Goal: Task Accomplishment & Management: Manage account settings

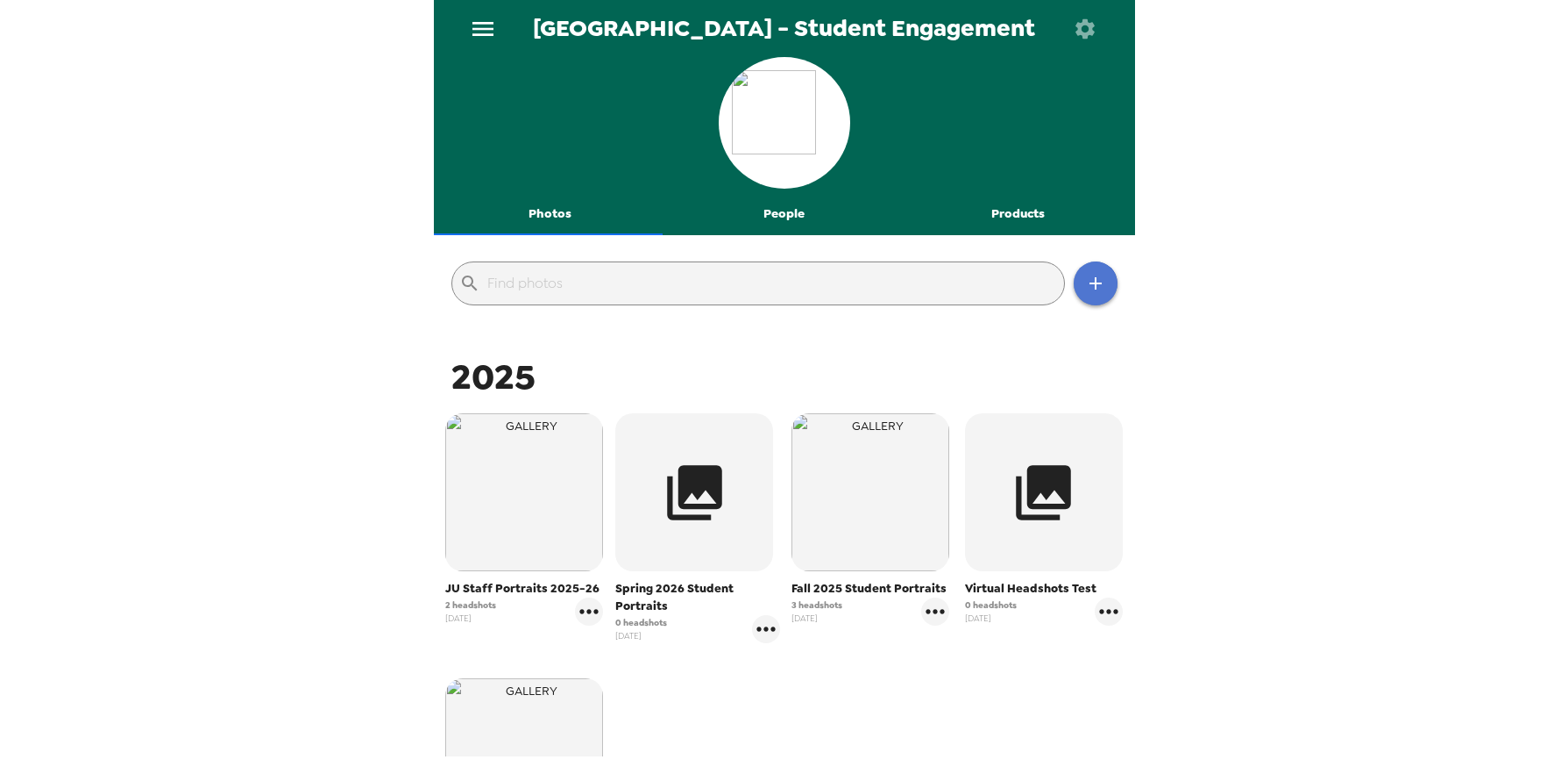
click at [1089, 284] on icon "button" at bounding box center [1095, 282] width 12 height 12
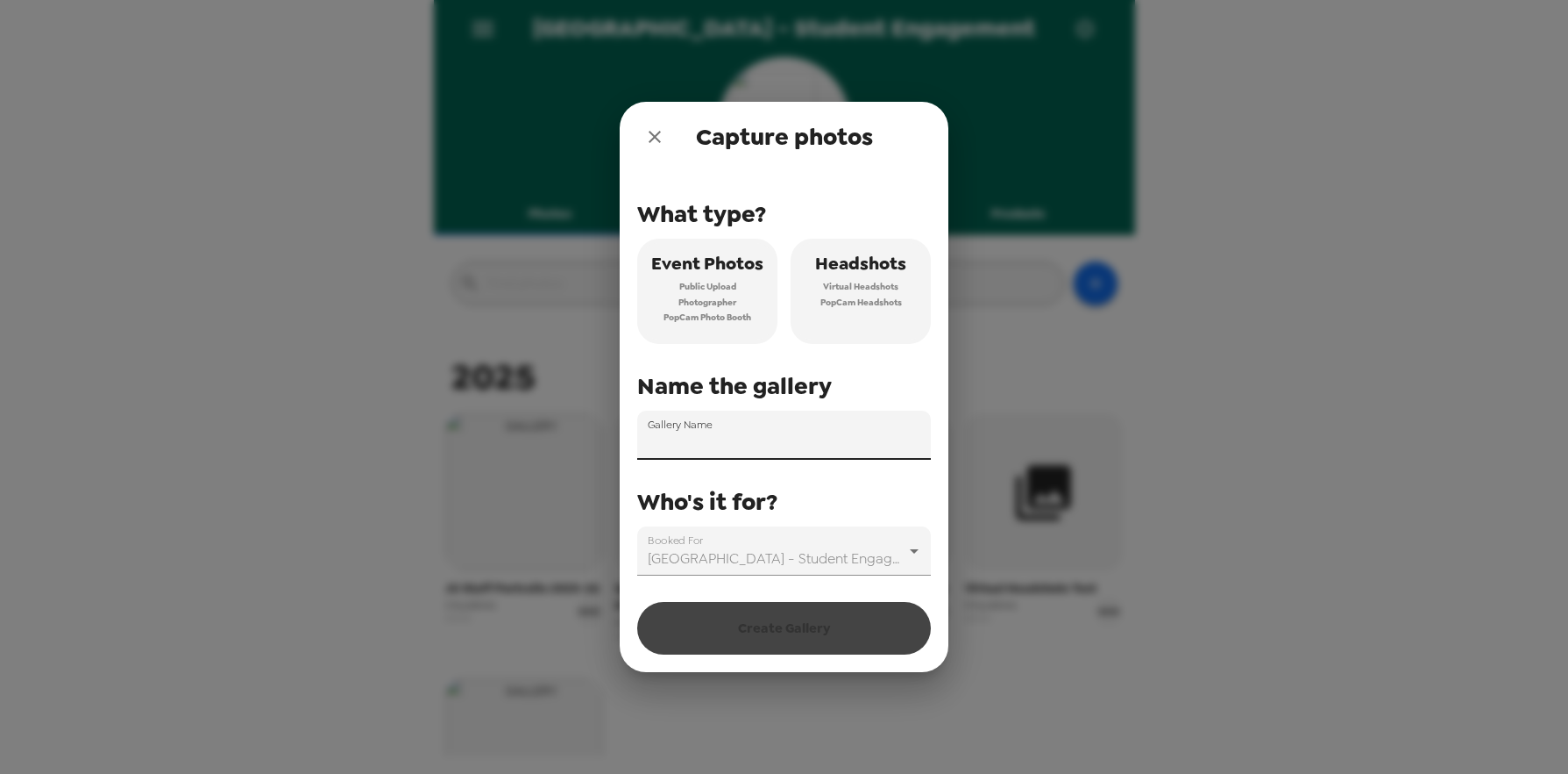
click at [720, 442] on input "Gallery Name" at bounding box center [784, 435] width 294 height 49
click at [645, 443] on input "SGA Retreat" at bounding box center [784, 435] width 294 height 49
type input "Fall 25 SGA Retreat"
click at [861, 305] on span "PopCam Headshots" at bounding box center [862, 302] width 82 height 15
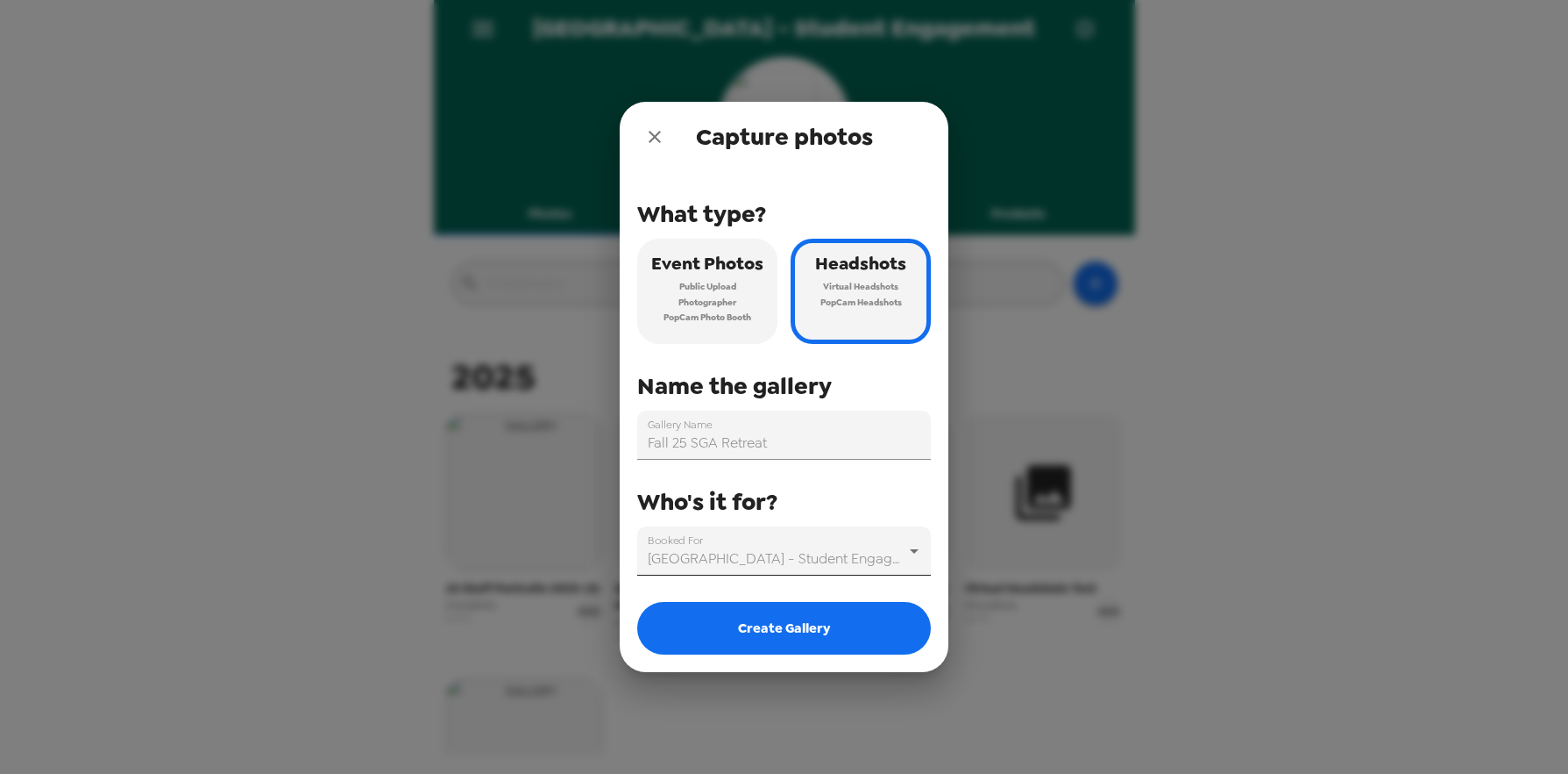
click at [895, 548] on body "Jacksonville University - Student Engagement Photos People Products ​ 2025 JU S…" at bounding box center [784, 387] width 1568 height 774
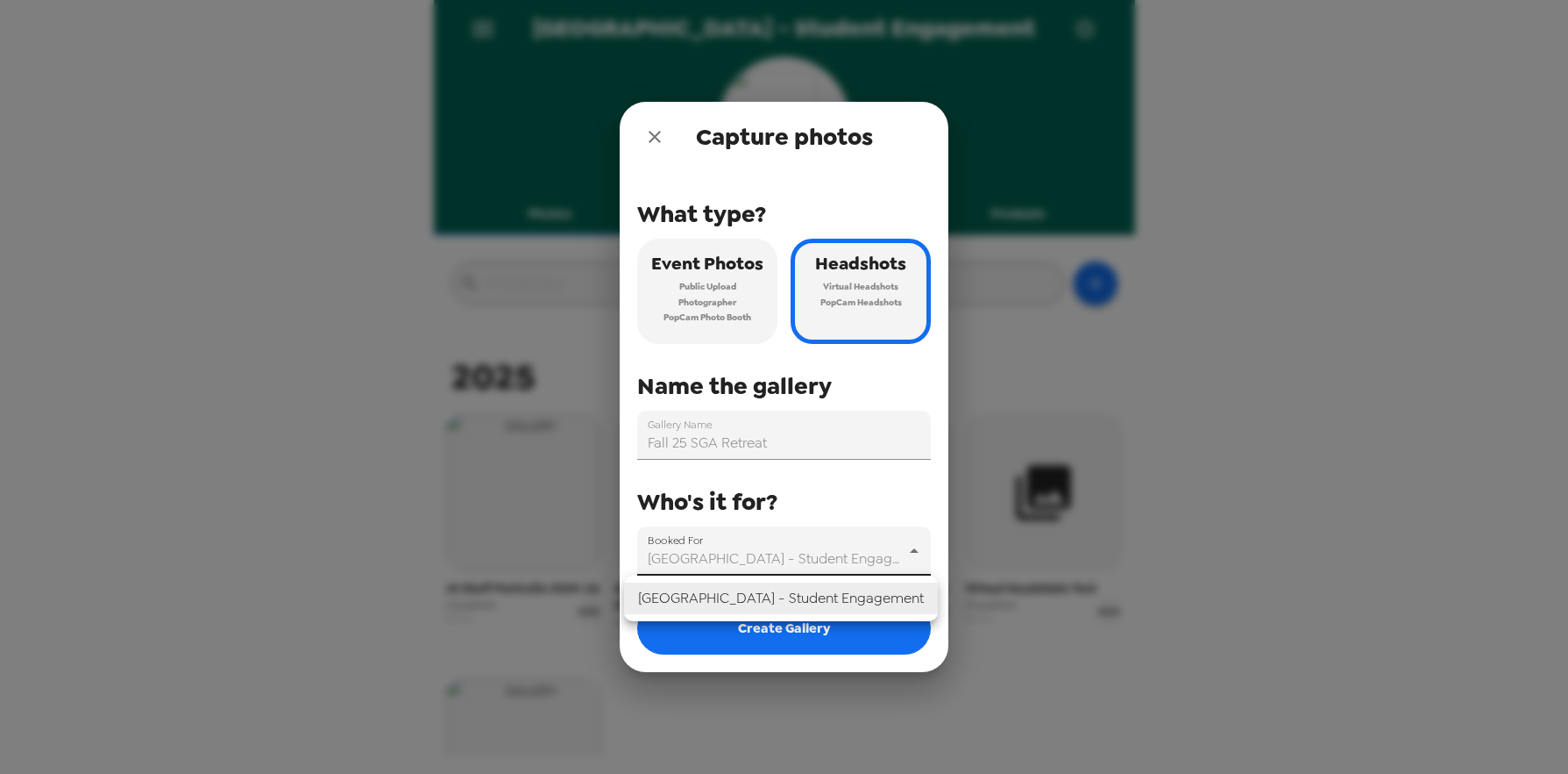
click at [895, 548] on div at bounding box center [784, 387] width 1568 height 774
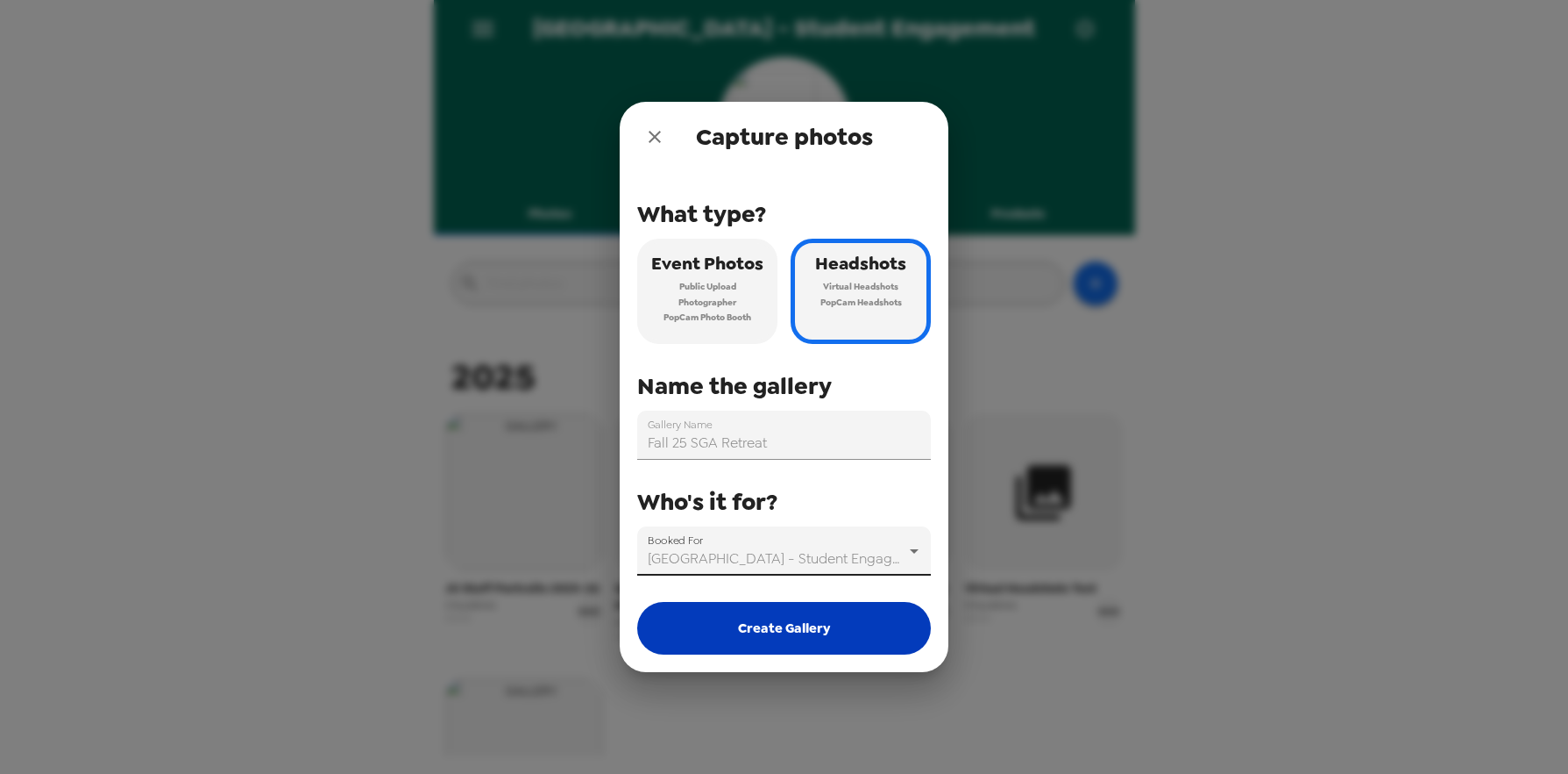
click at [813, 626] on button "Create Gallery" at bounding box center [784, 628] width 294 height 53
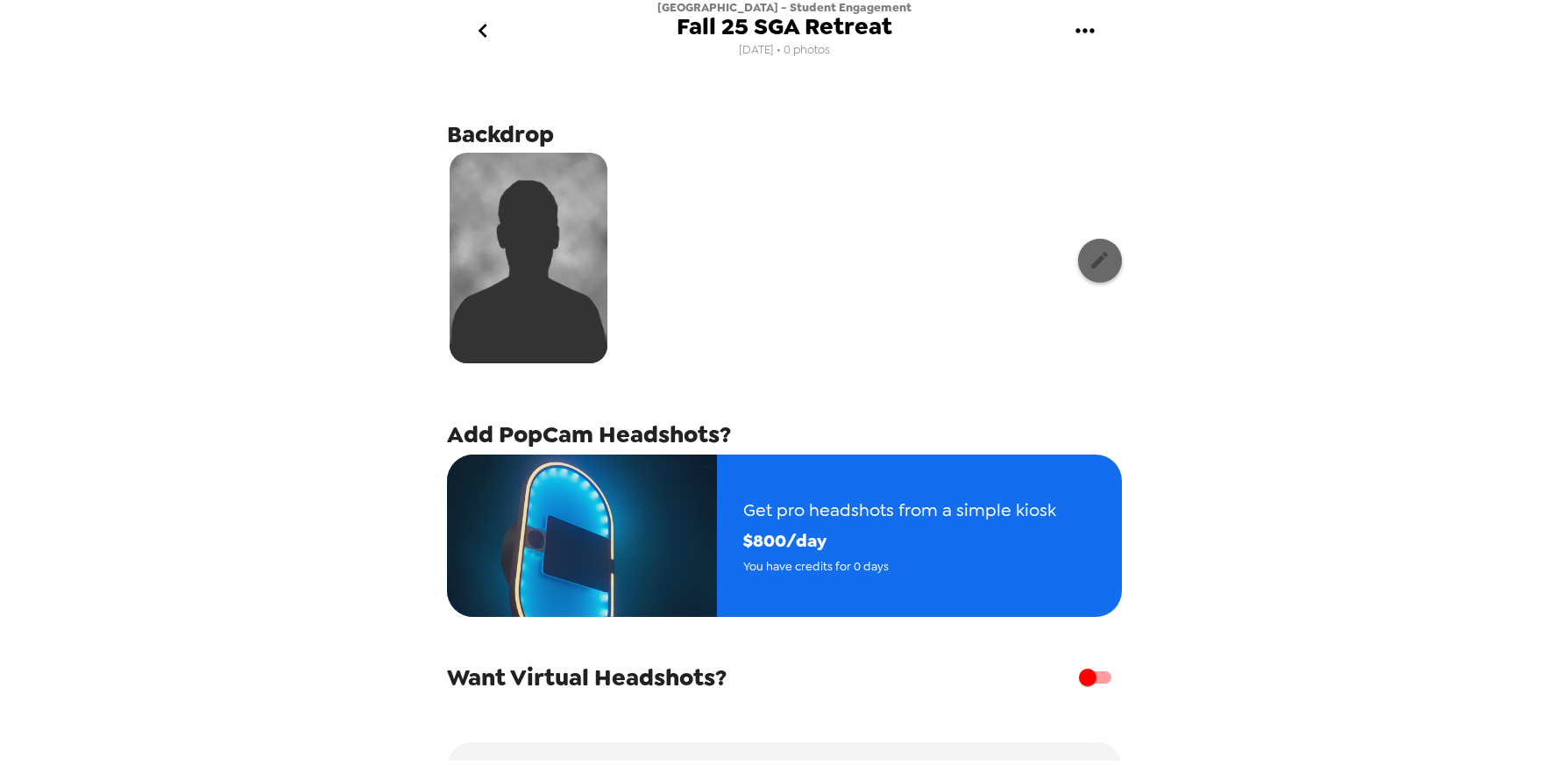
click at [1094, 267] on icon "button" at bounding box center [1100, 260] width 22 height 22
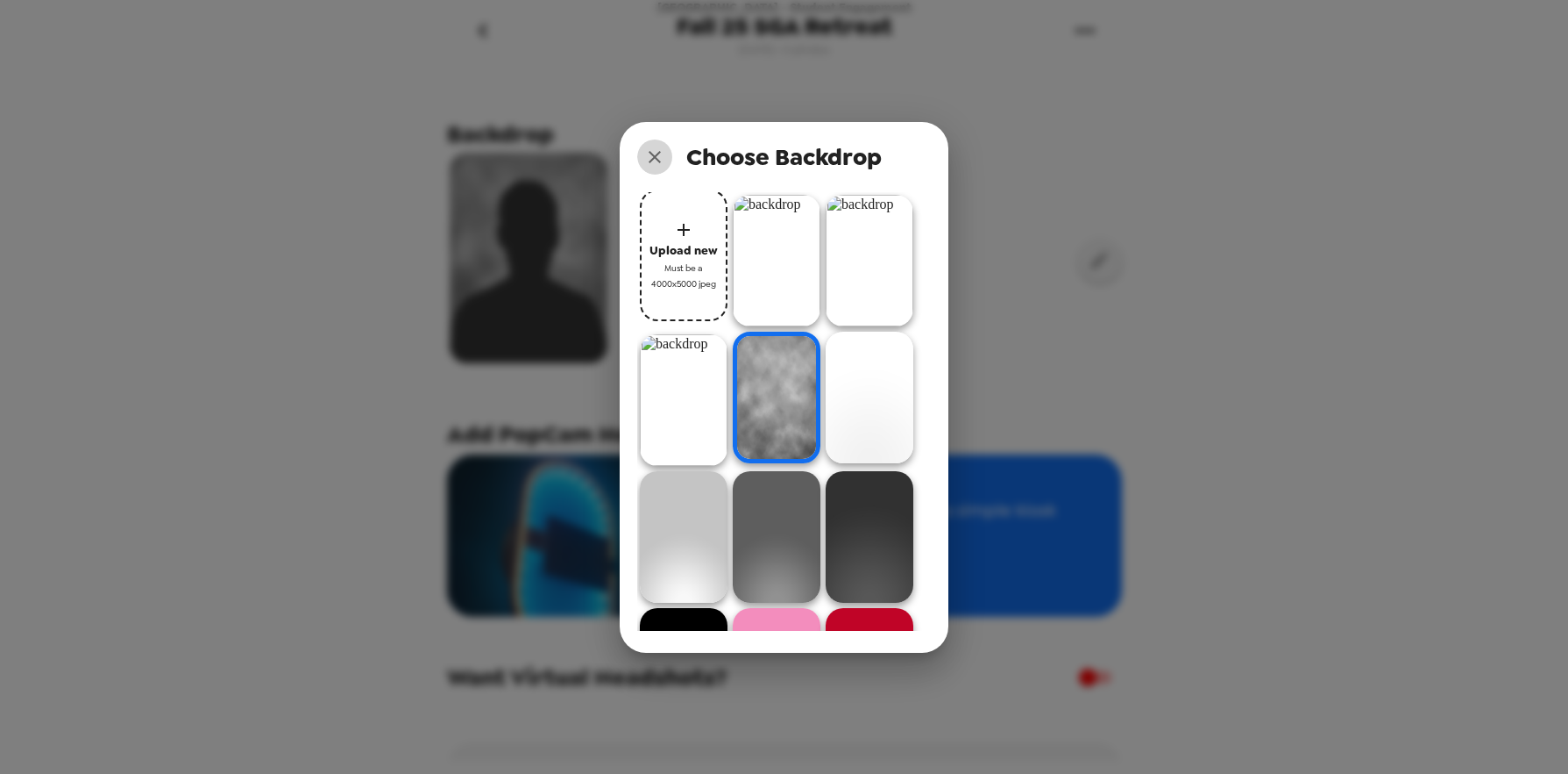
click at [654, 156] on icon "close" at bounding box center [654, 157] width 12 height 12
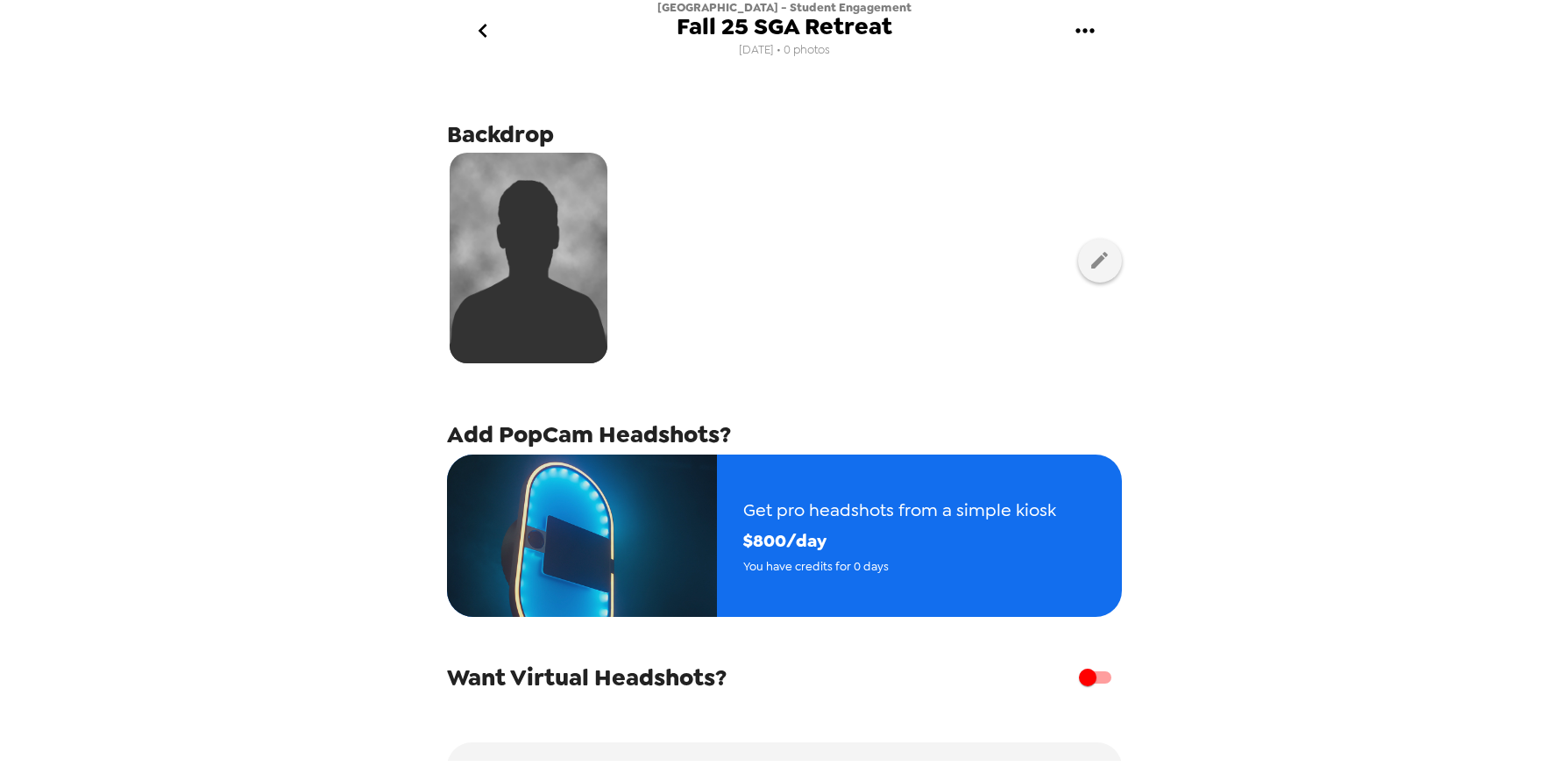
click at [485, 27] on icon "go back" at bounding box center [483, 30] width 9 height 14
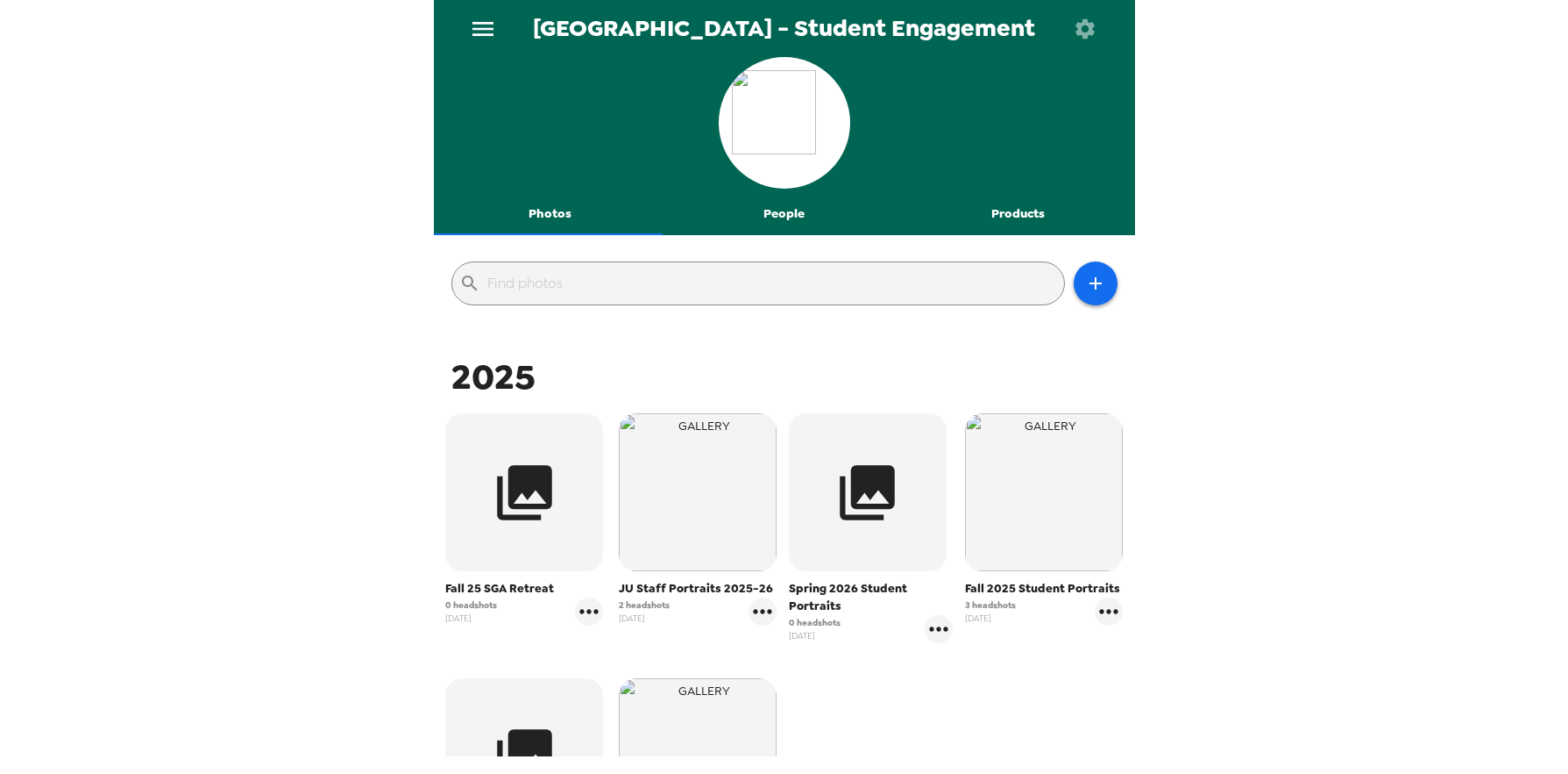
scroll to position [310, 0]
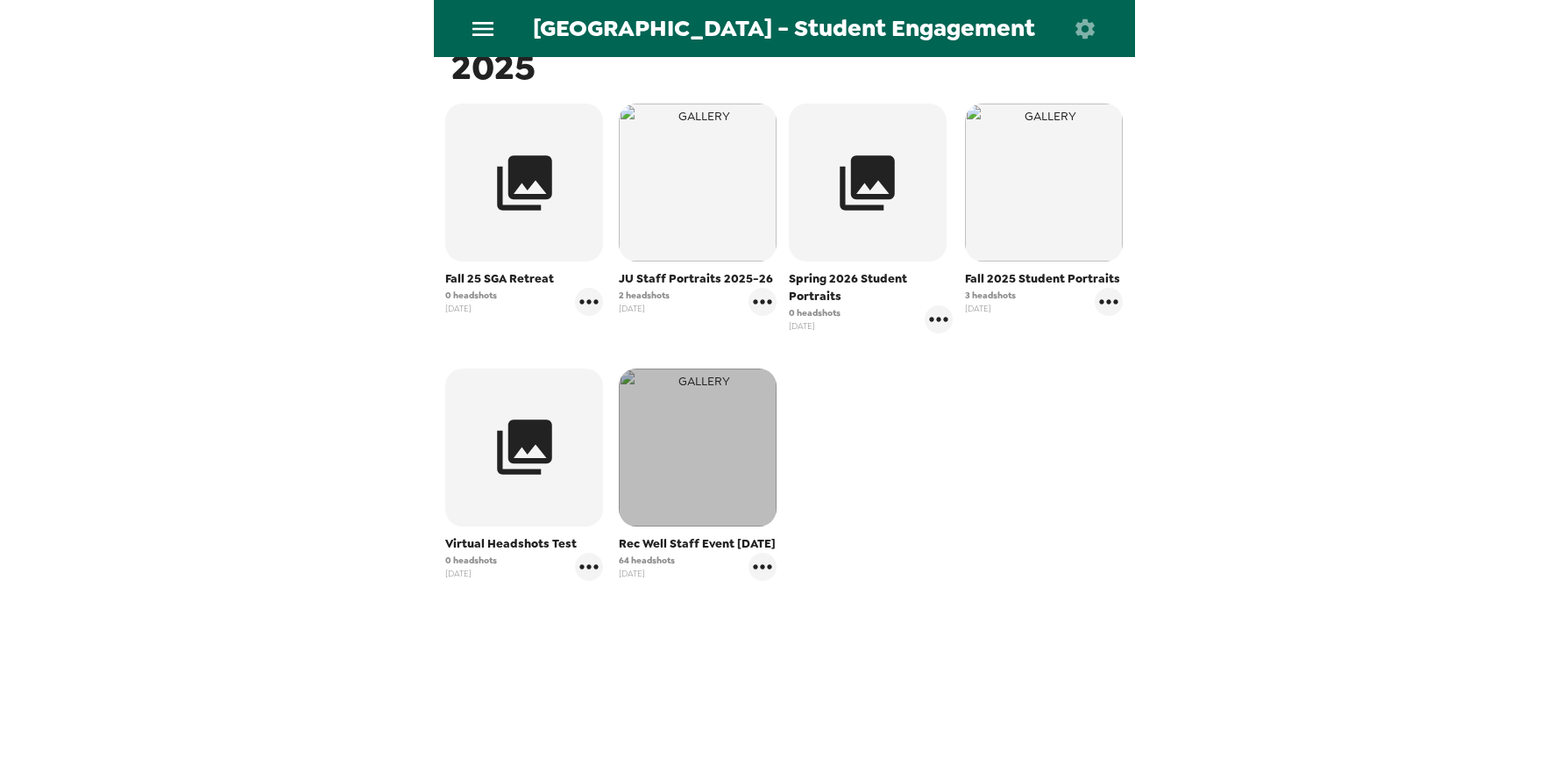
click at [668, 457] on img "button" at bounding box center [697, 447] width 157 height 158
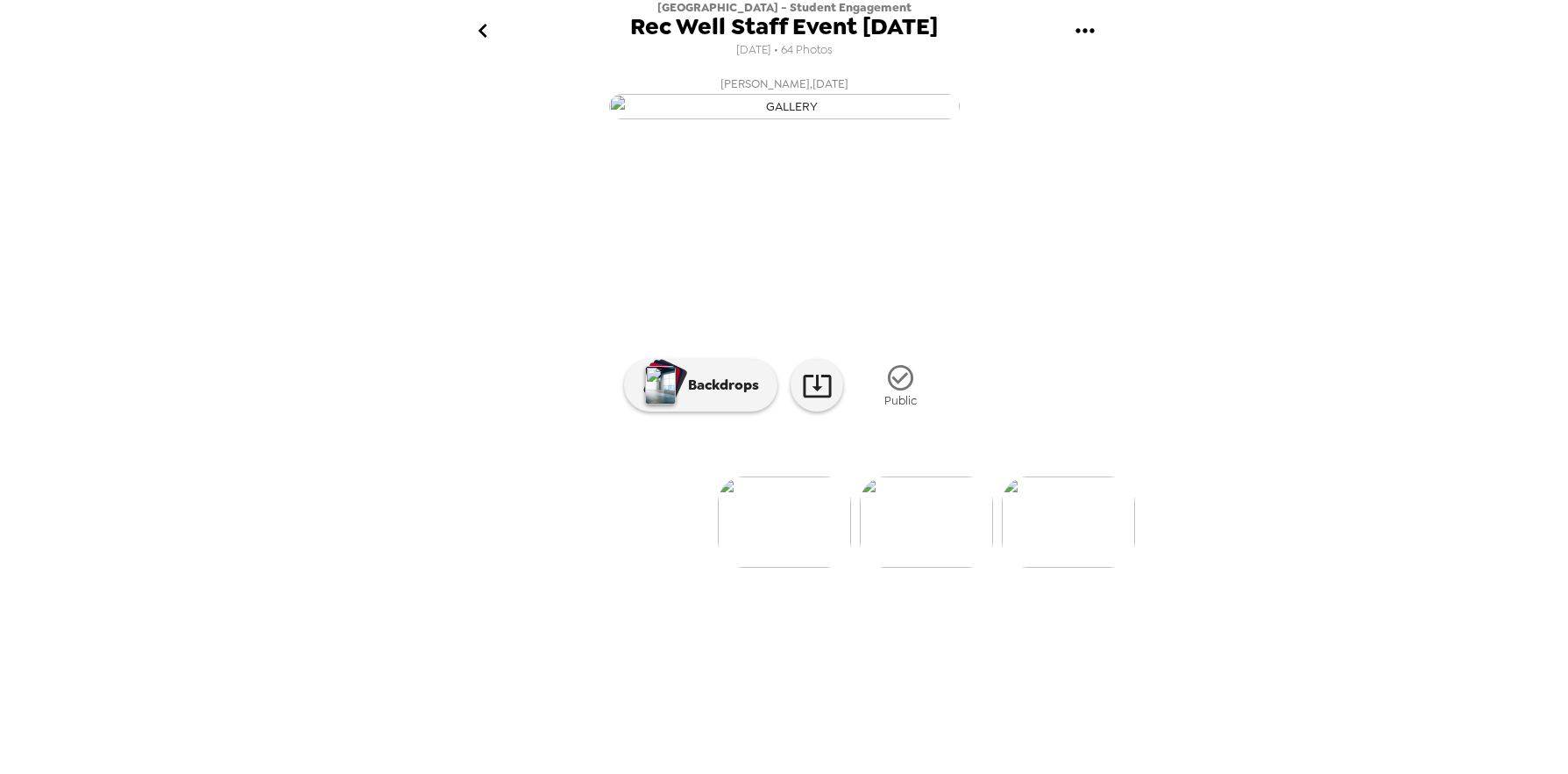
click at [931, 567] on img at bounding box center [926, 522] width 133 height 91
click at [984, 567] on img at bounding box center [926, 522] width 133 height 91
click at [1087, 567] on img at bounding box center [1068, 522] width 133 height 91
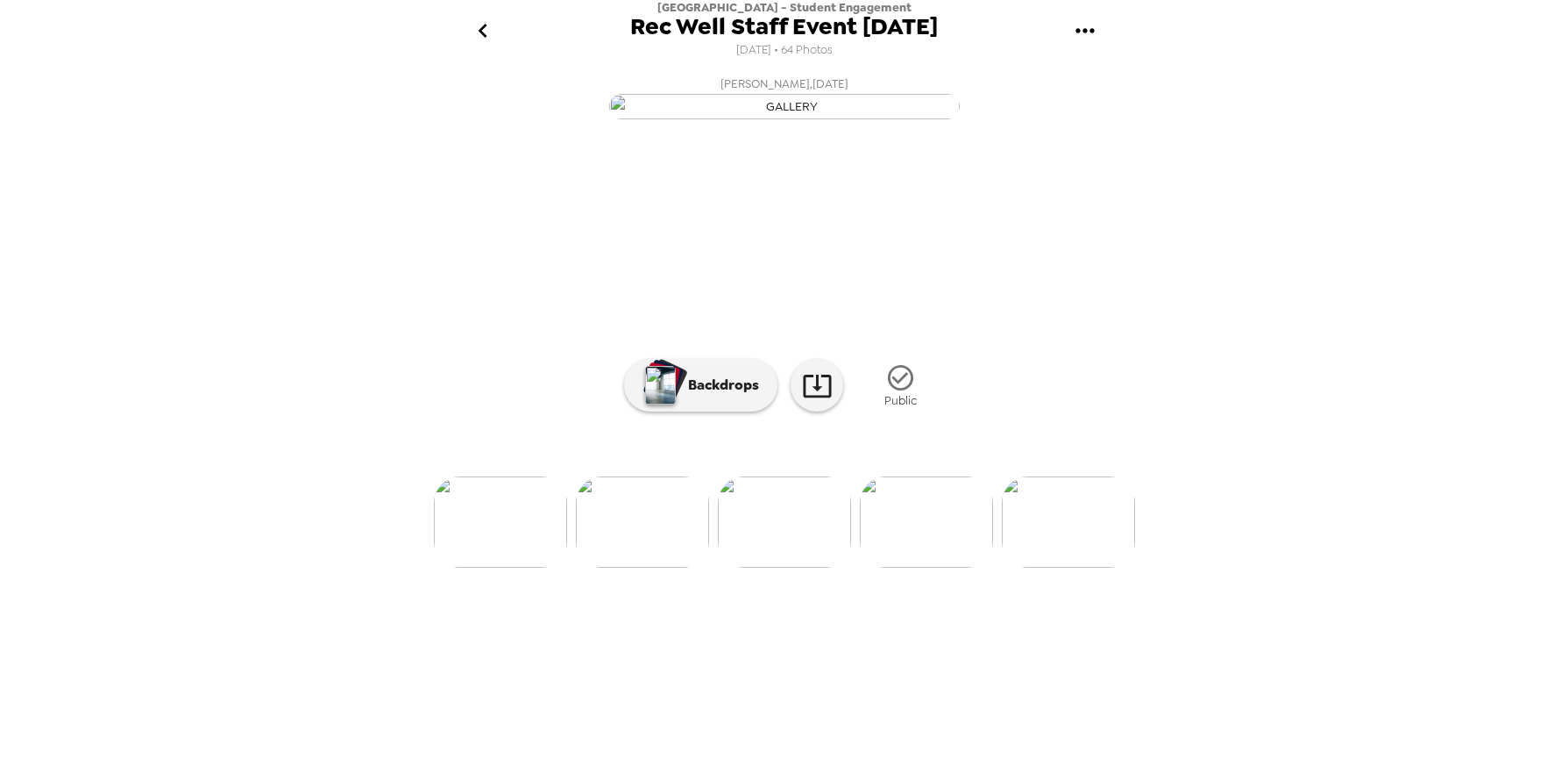
scroll to position [0, 567]
click at [490, 32] on icon "go back" at bounding box center [482, 30] width 28 height 28
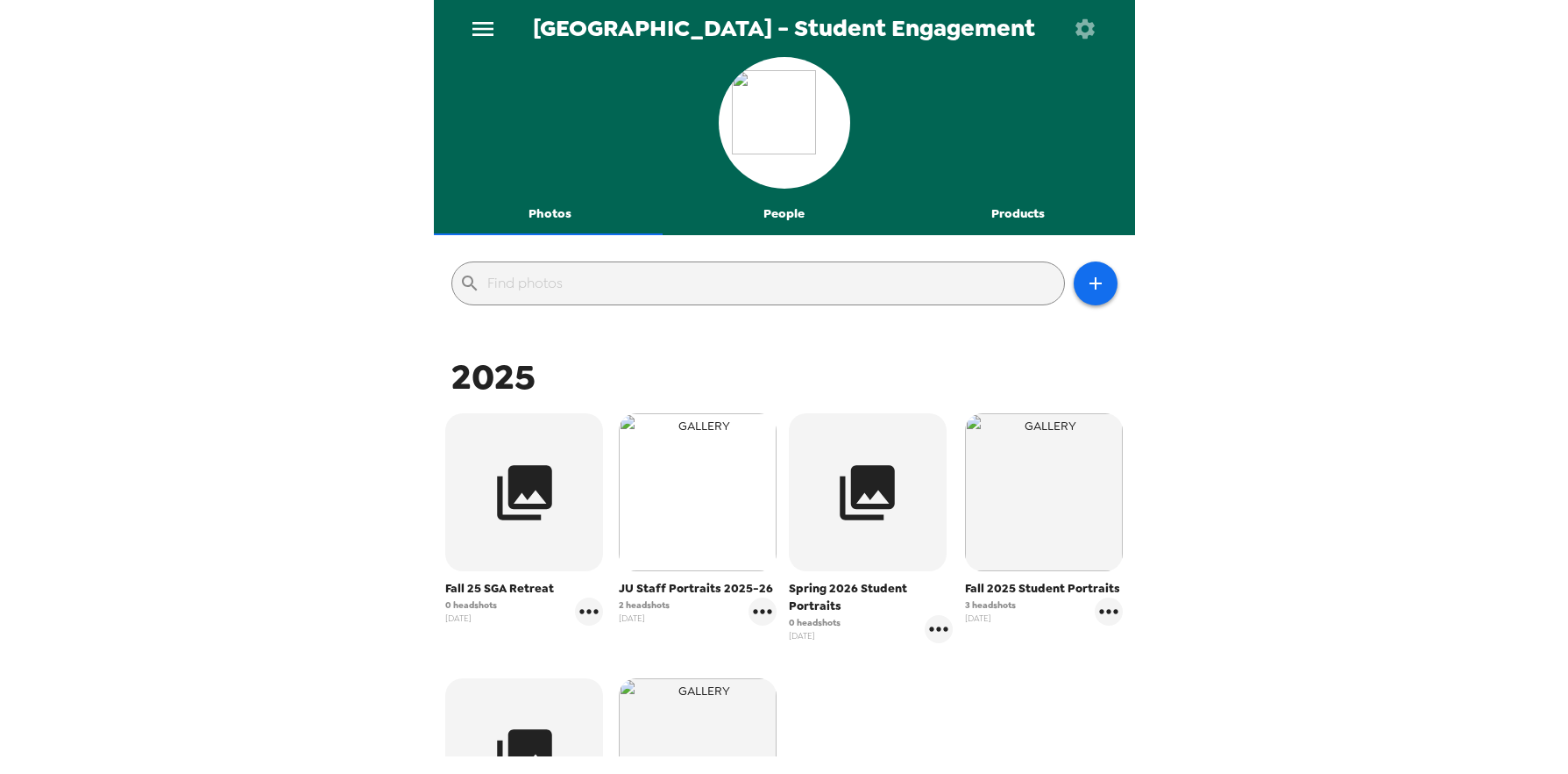
scroll to position [87, 0]
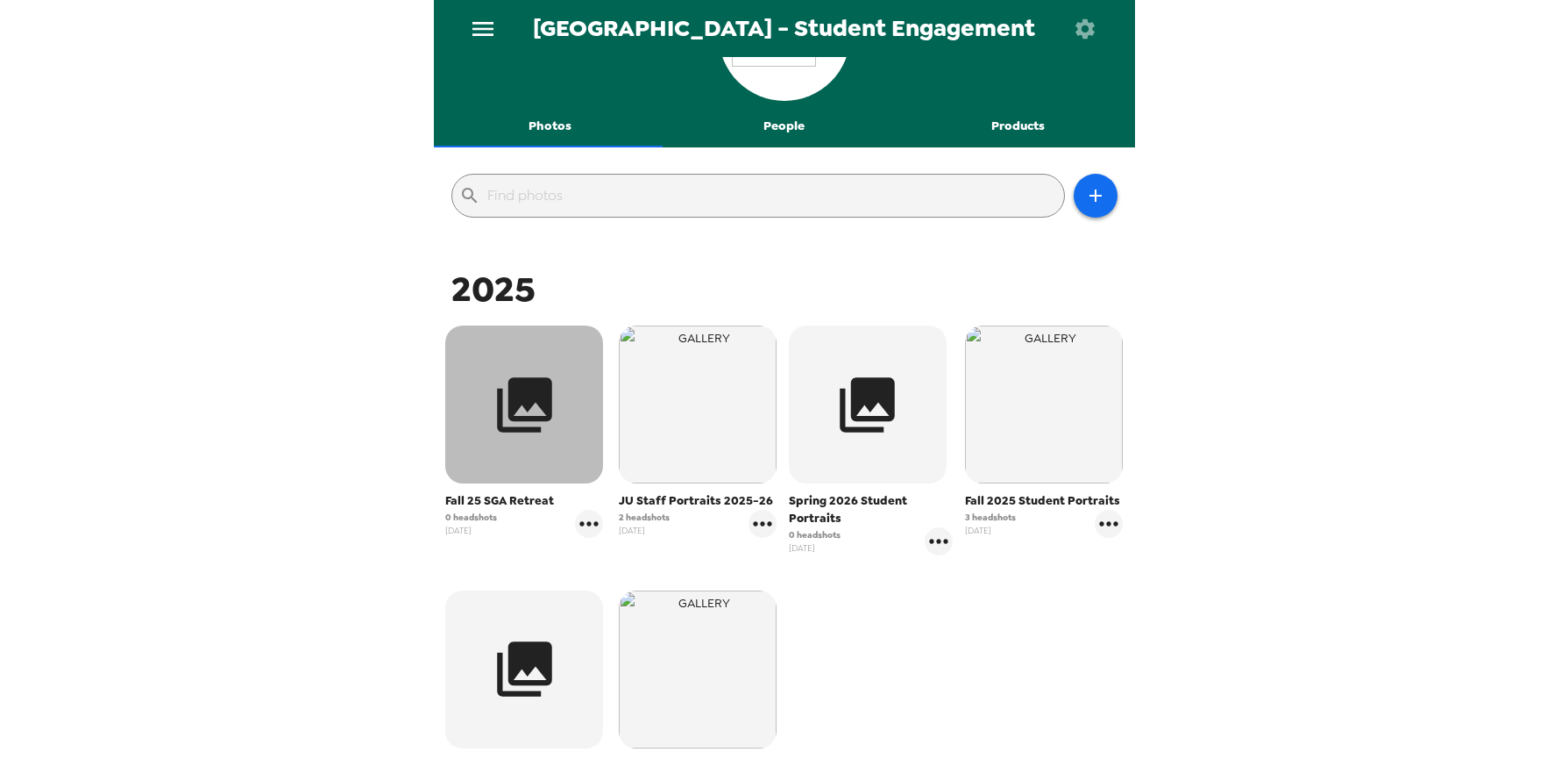
click at [551, 412] on icon "button" at bounding box center [524, 404] width 66 height 66
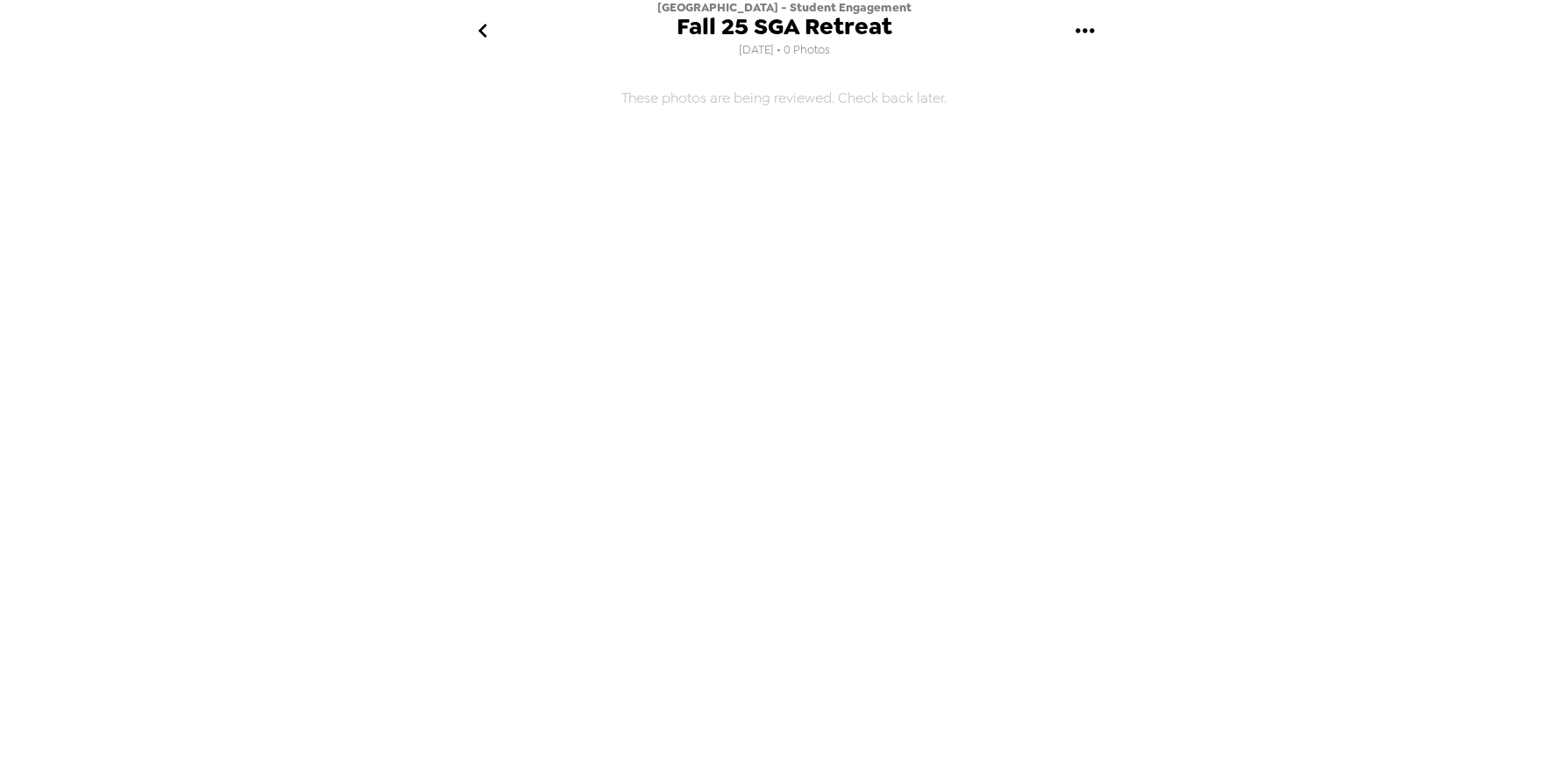
click at [701, 102] on h6 "These photos are being reviewed. Check back later." at bounding box center [784, 331] width 702 height 524
click at [481, 32] on icon "go back" at bounding box center [483, 30] width 9 height 14
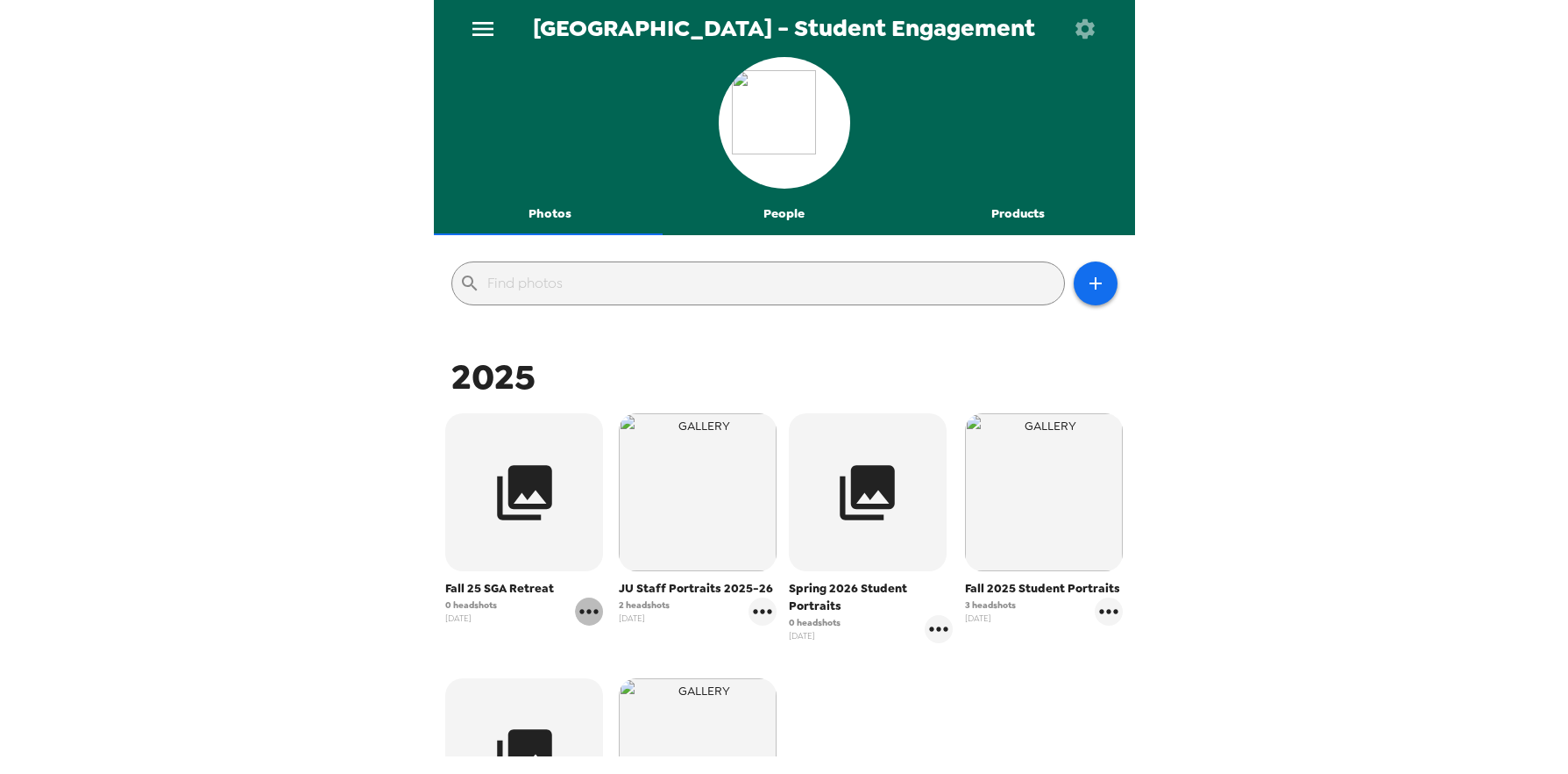
click at [583, 611] on icon "gallery menu" at bounding box center [589, 611] width 28 height 28
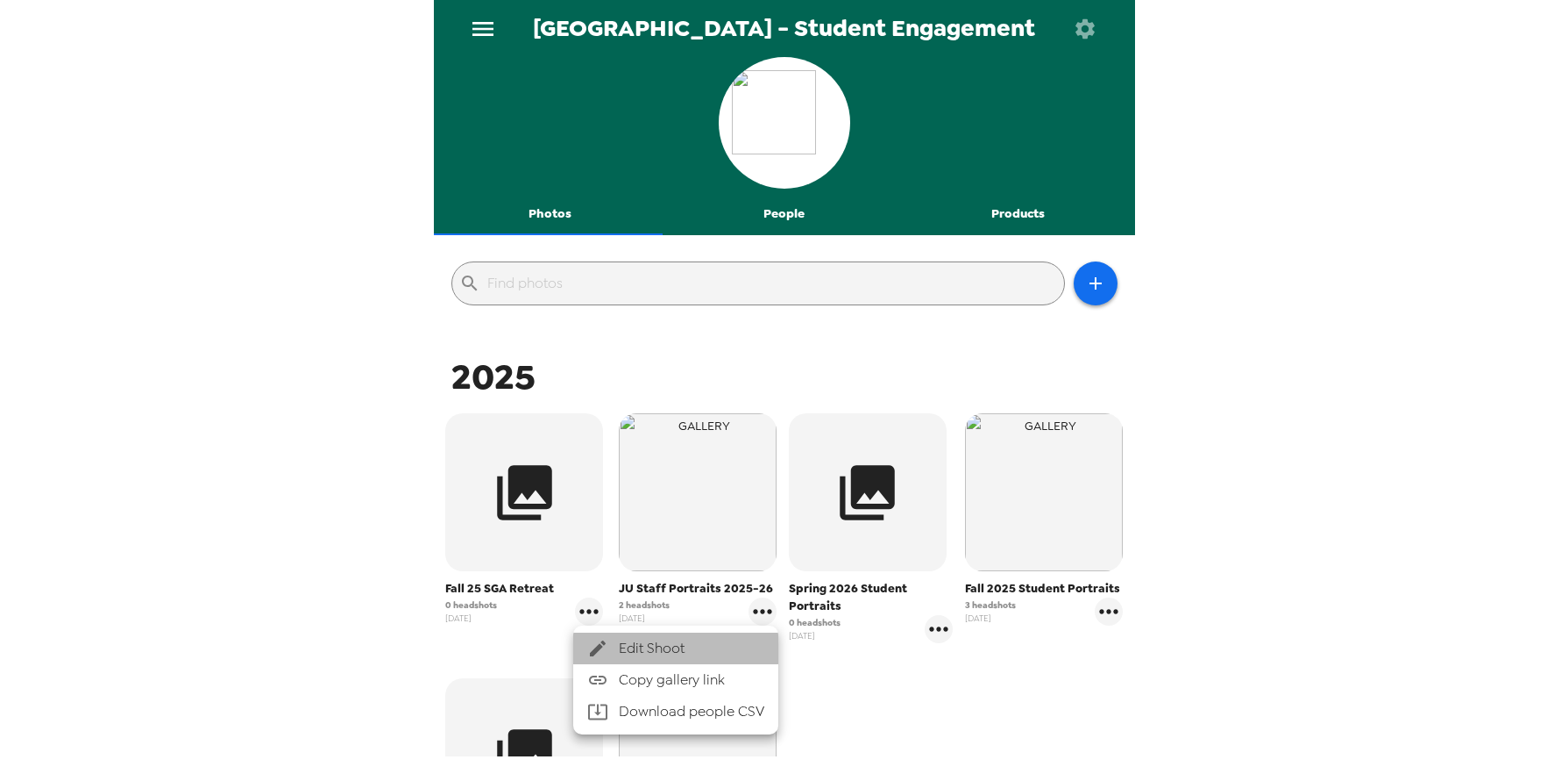
click at [635, 647] on span "Edit Shoot" at bounding box center [692, 647] width 146 height 21
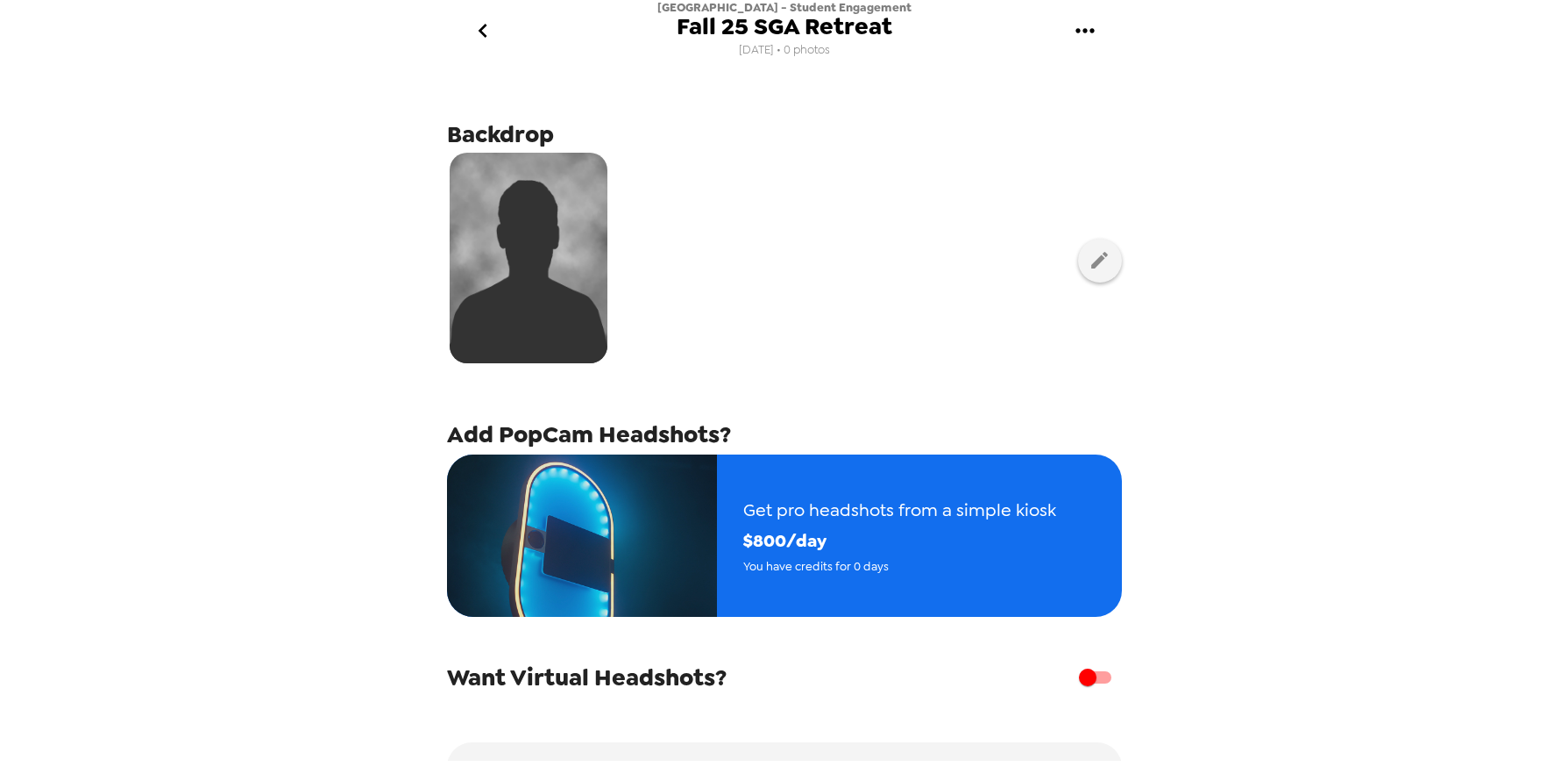
click at [538, 257] on img at bounding box center [528, 258] width 157 height 210
click at [1089, 274] on button "button" at bounding box center [1100, 260] width 44 height 44
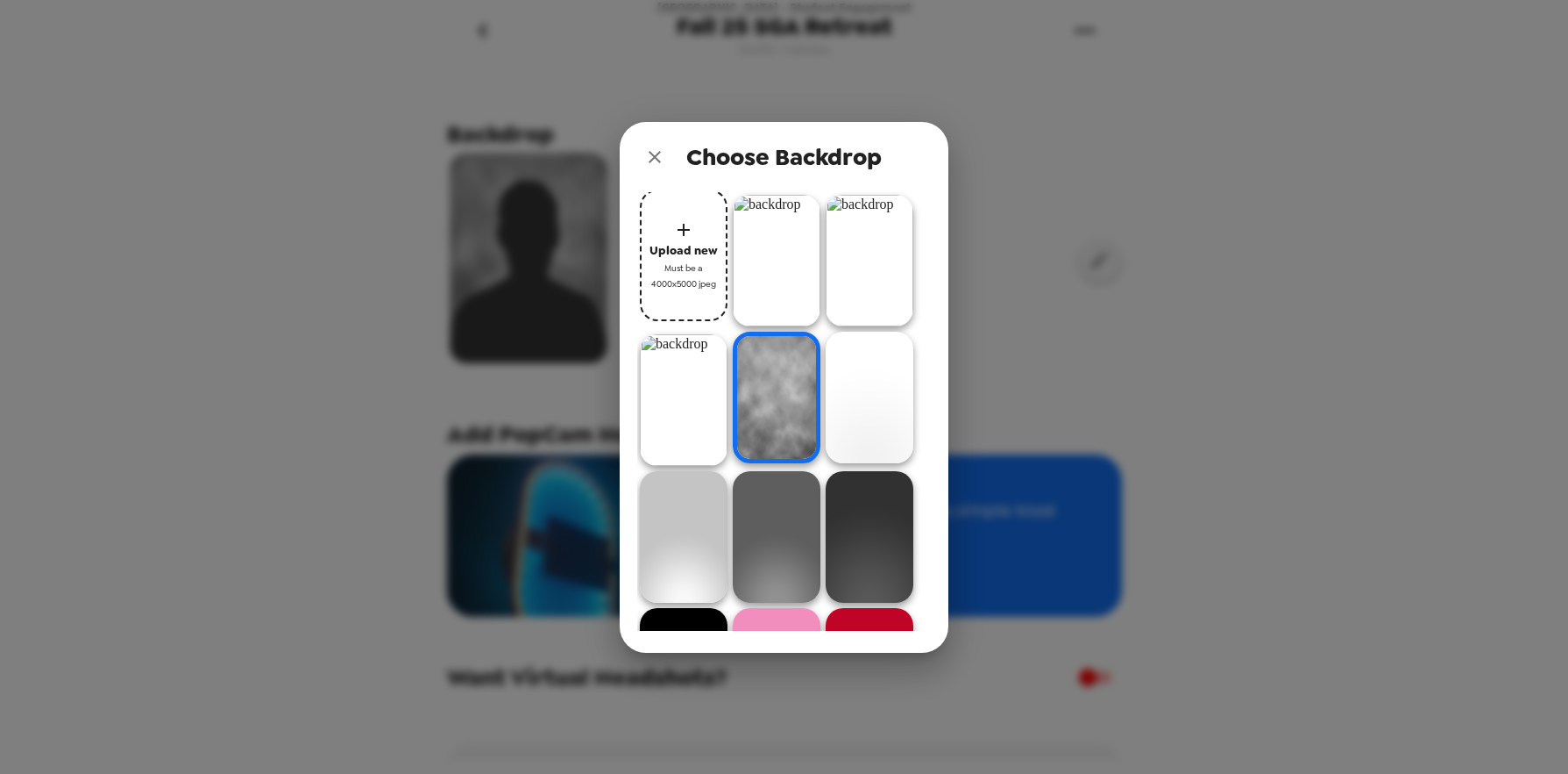
click at [689, 276] on span "Must be a 4000x5000 jpeg" at bounding box center [683, 276] width 70 height 31
click at [692, 244] on span "Upload new" at bounding box center [683, 250] width 68 height 20
click at [689, 251] on span "Upload new" at bounding box center [683, 250] width 68 height 20
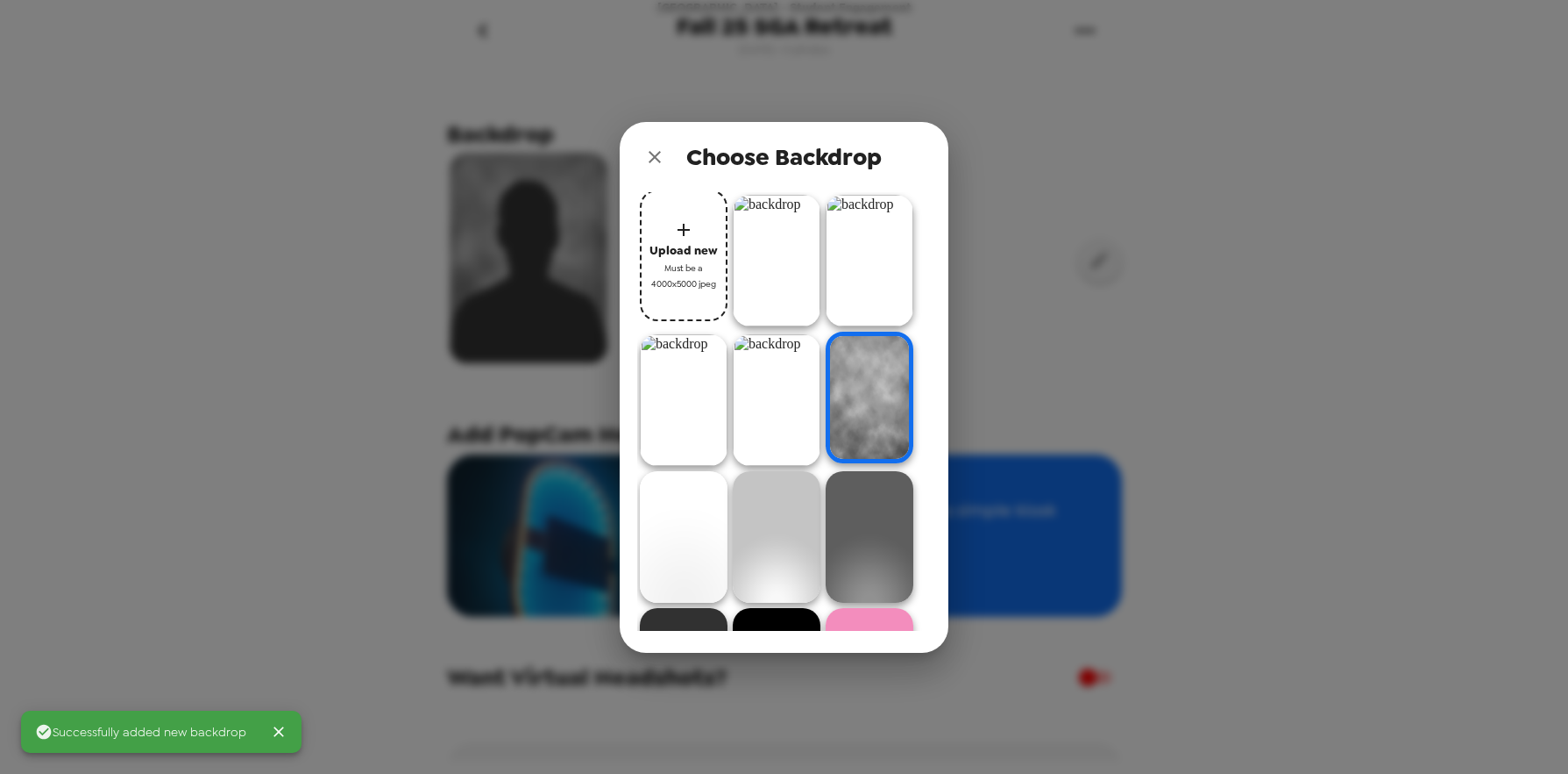
click at [794, 272] on img at bounding box center [776, 260] width 87 height 132
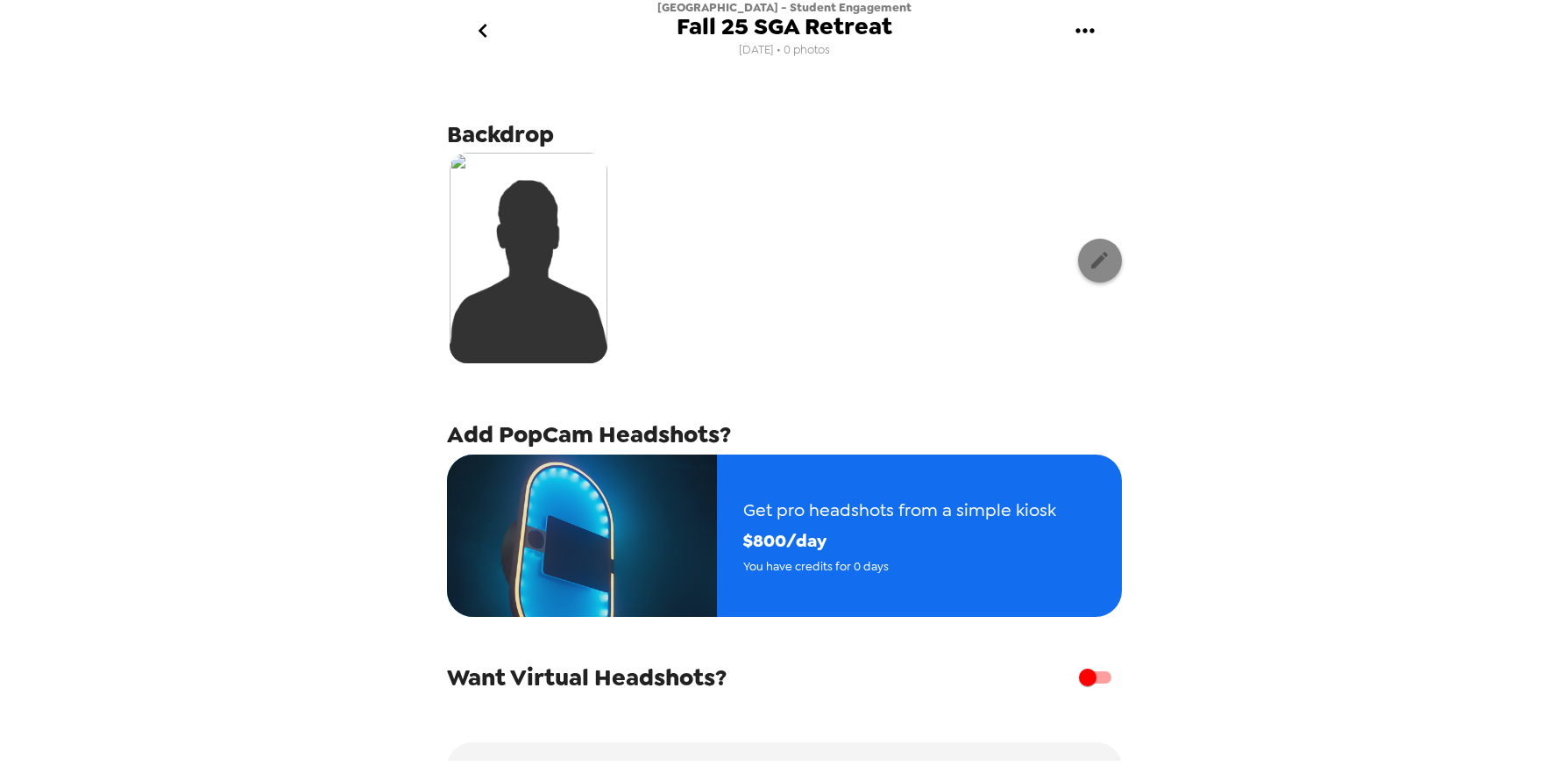
click at [1103, 261] on button "button" at bounding box center [1100, 260] width 44 height 44
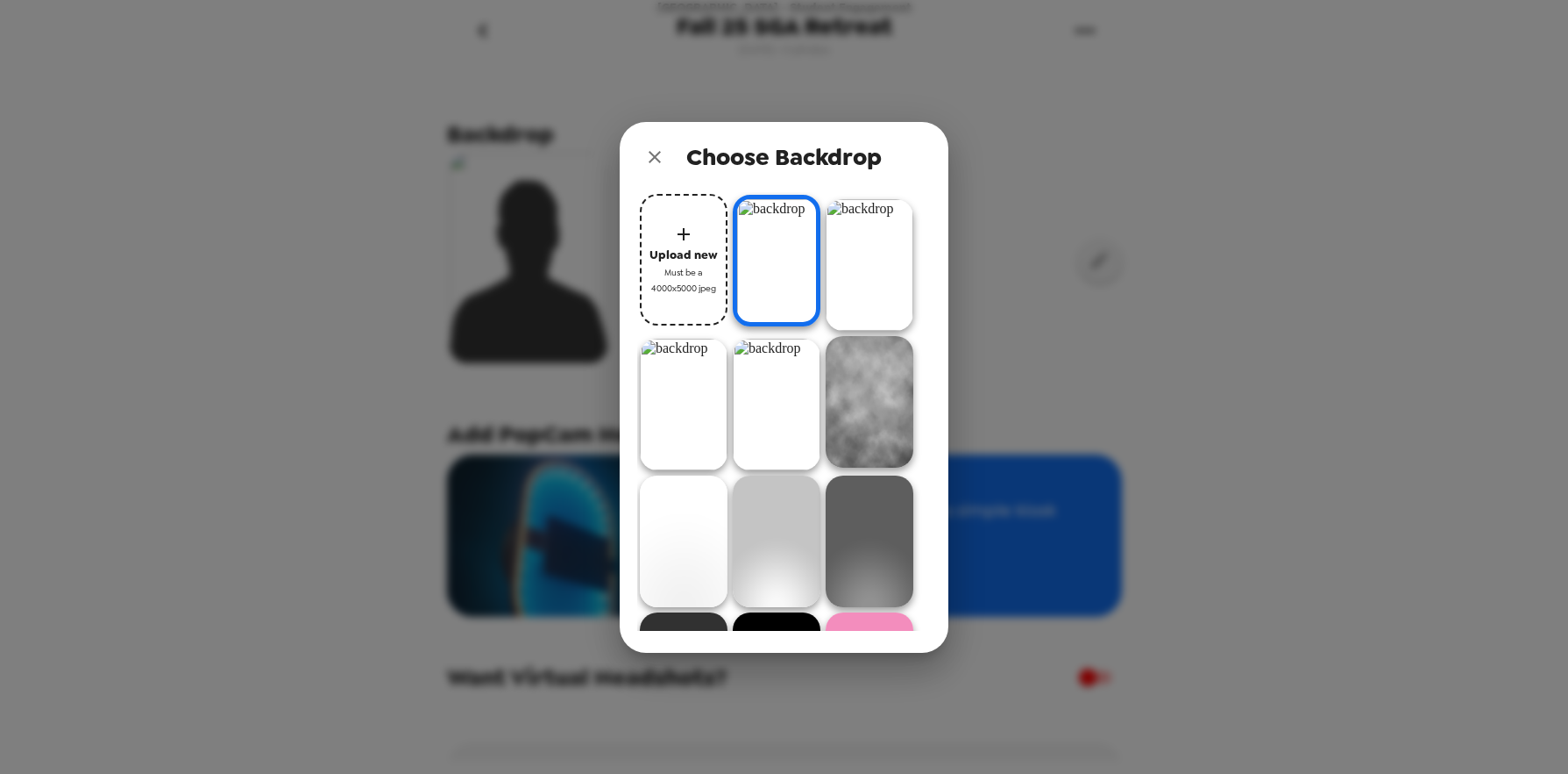
click at [757, 233] on img at bounding box center [776, 260] width 87 height 132
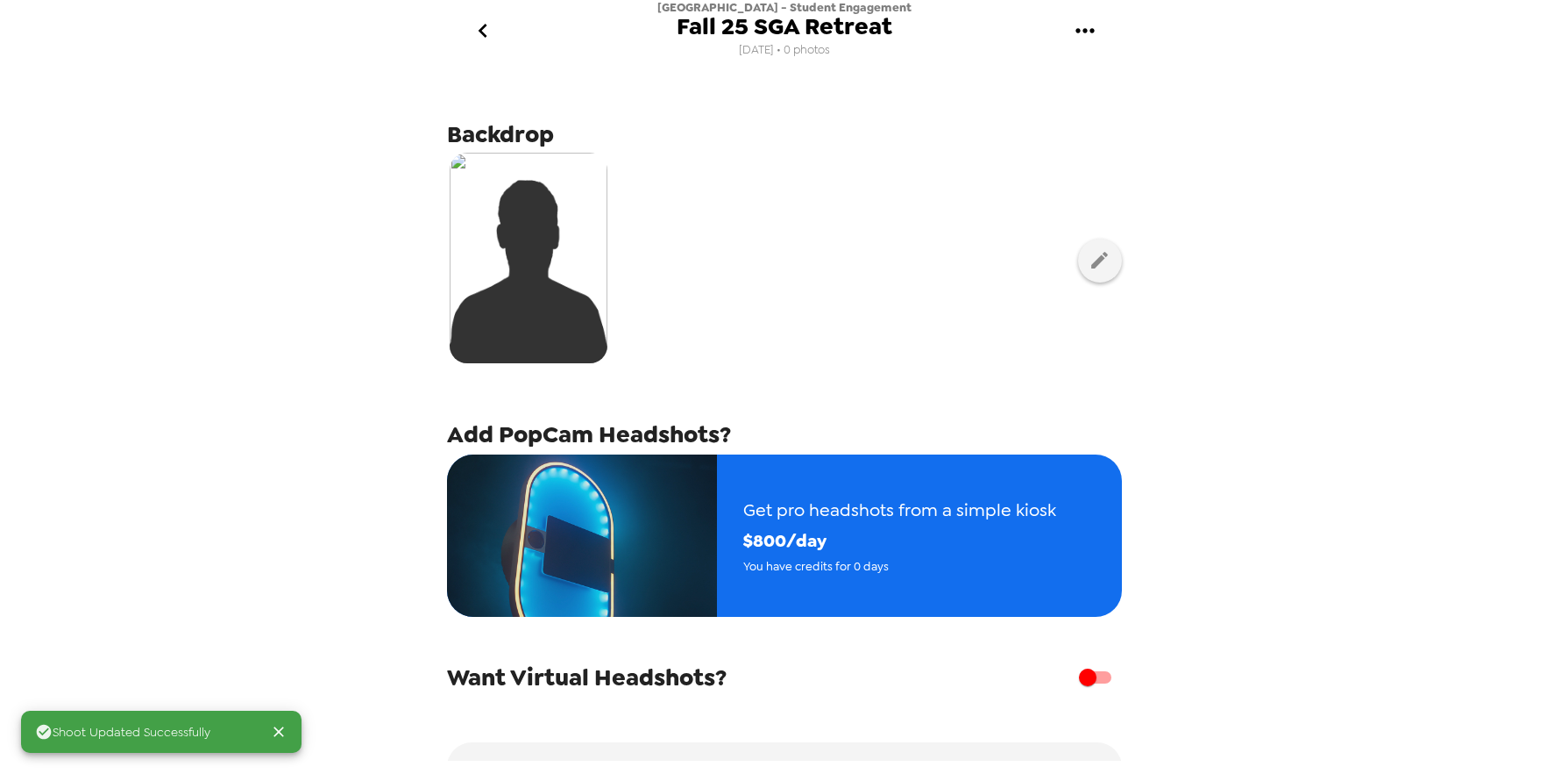
click at [590, 168] on img at bounding box center [528, 258] width 157 height 210
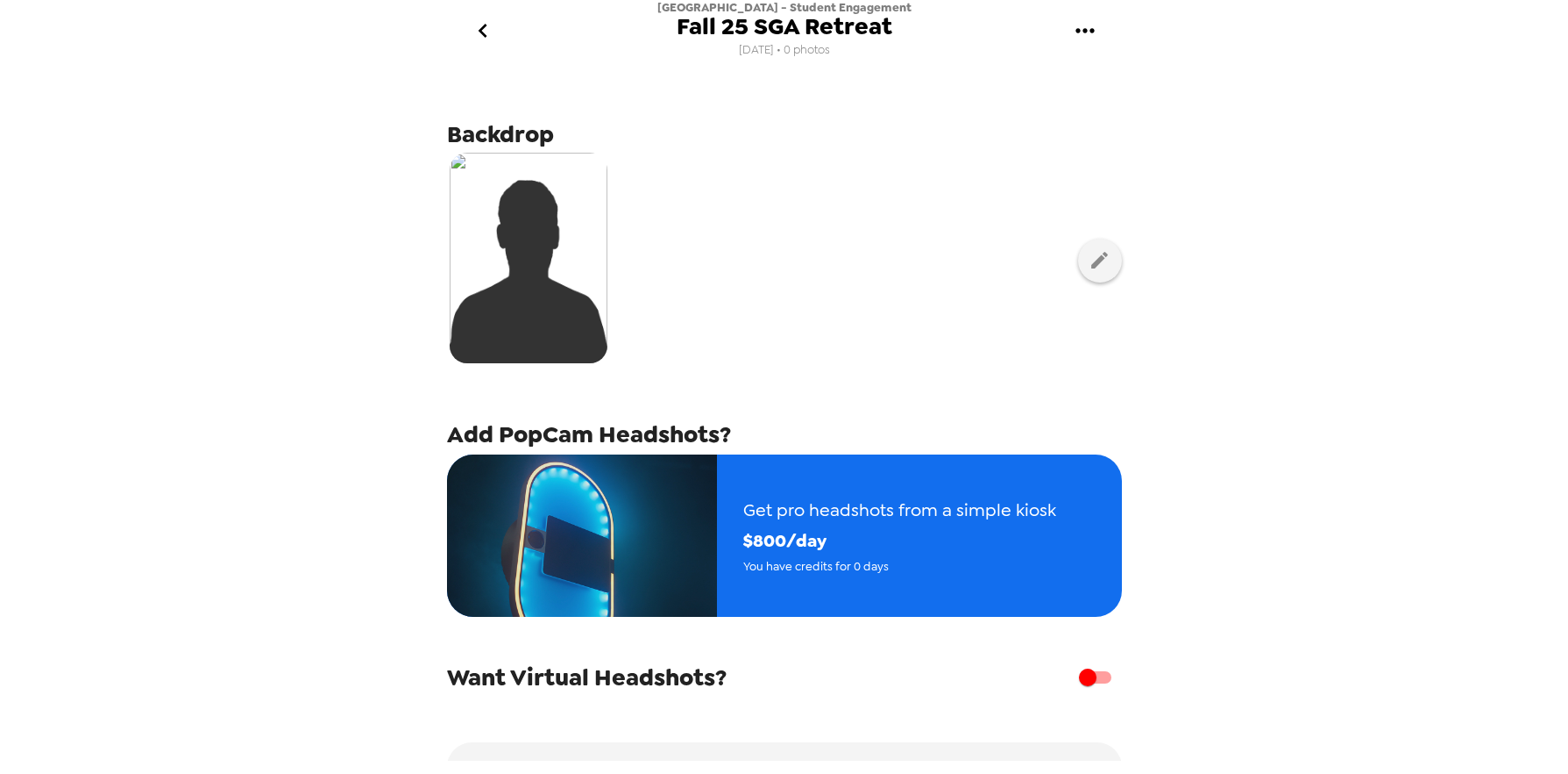
click at [574, 224] on img at bounding box center [528, 258] width 157 height 210
click at [1089, 266] on icon "button" at bounding box center [1100, 260] width 22 height 22
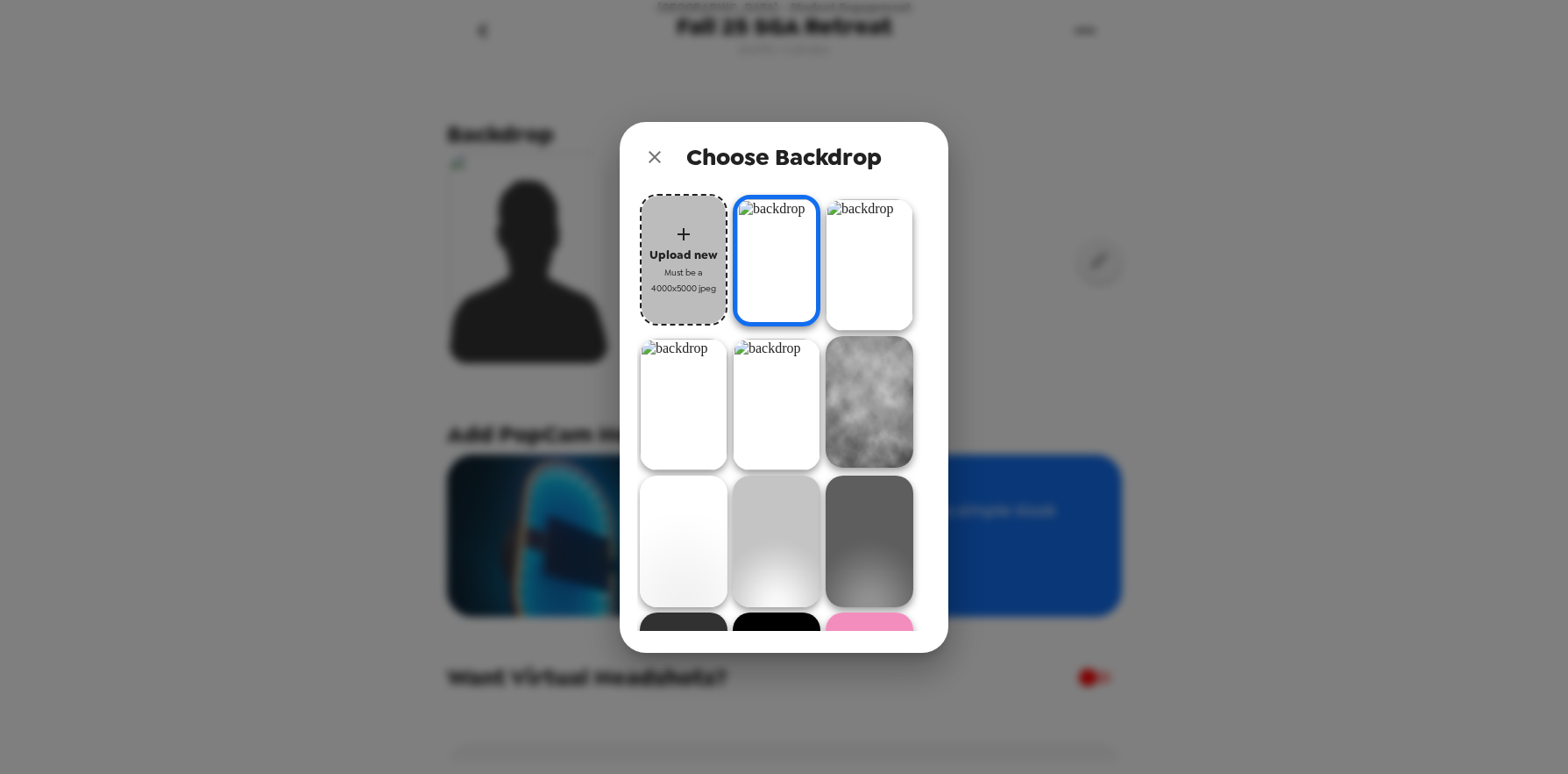
click at [690, 250] on span "Upload new" at bounding box center [683, 255] width 68 height 20
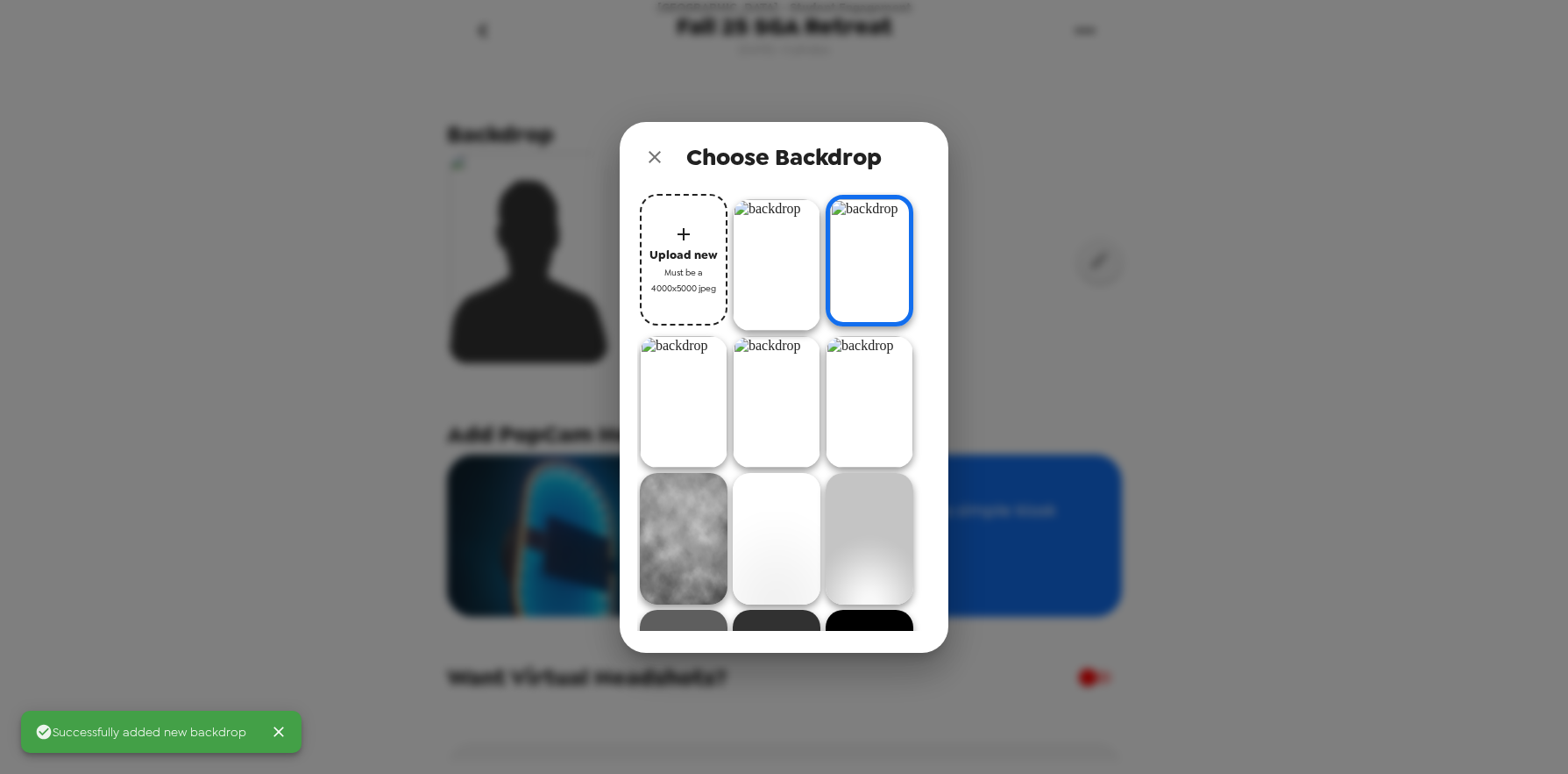
click at [764, 265] on img at bounding box center [776, 265] width 87 height 132
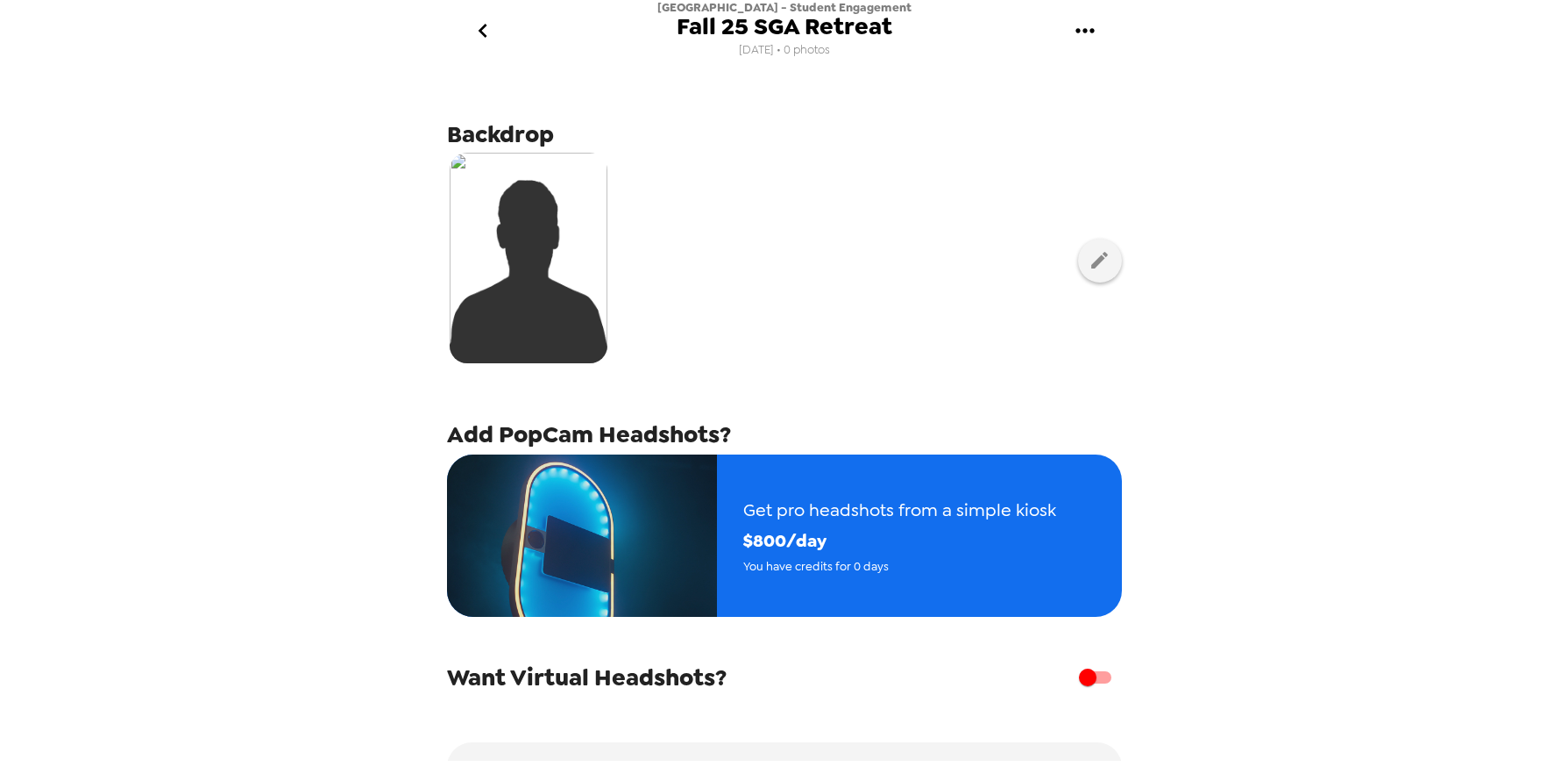
scroll to position [112, 0]
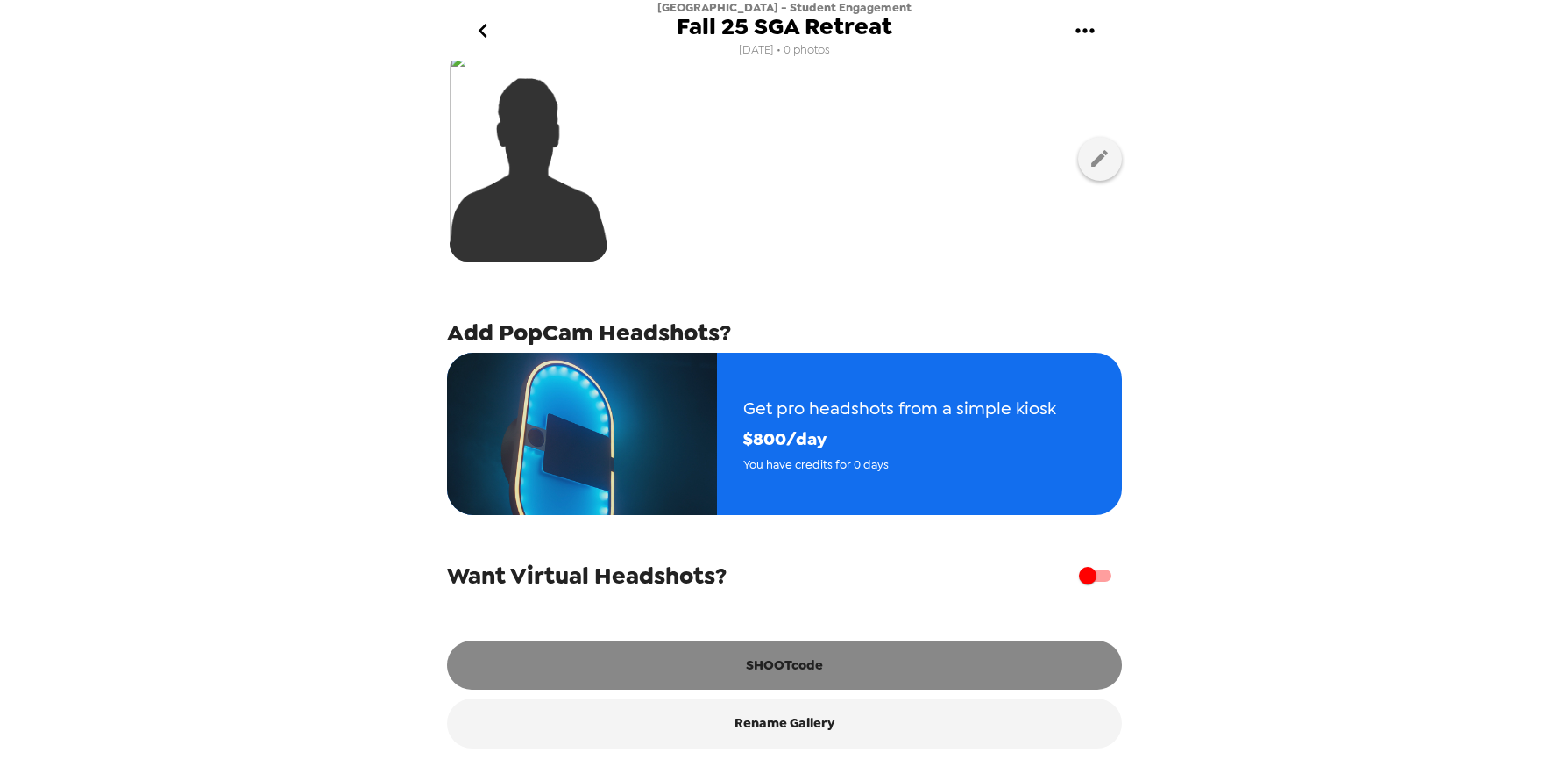
click at [821, 665] on button "SHOOTcode" at bounding box center [784, 665] width 675 height 49
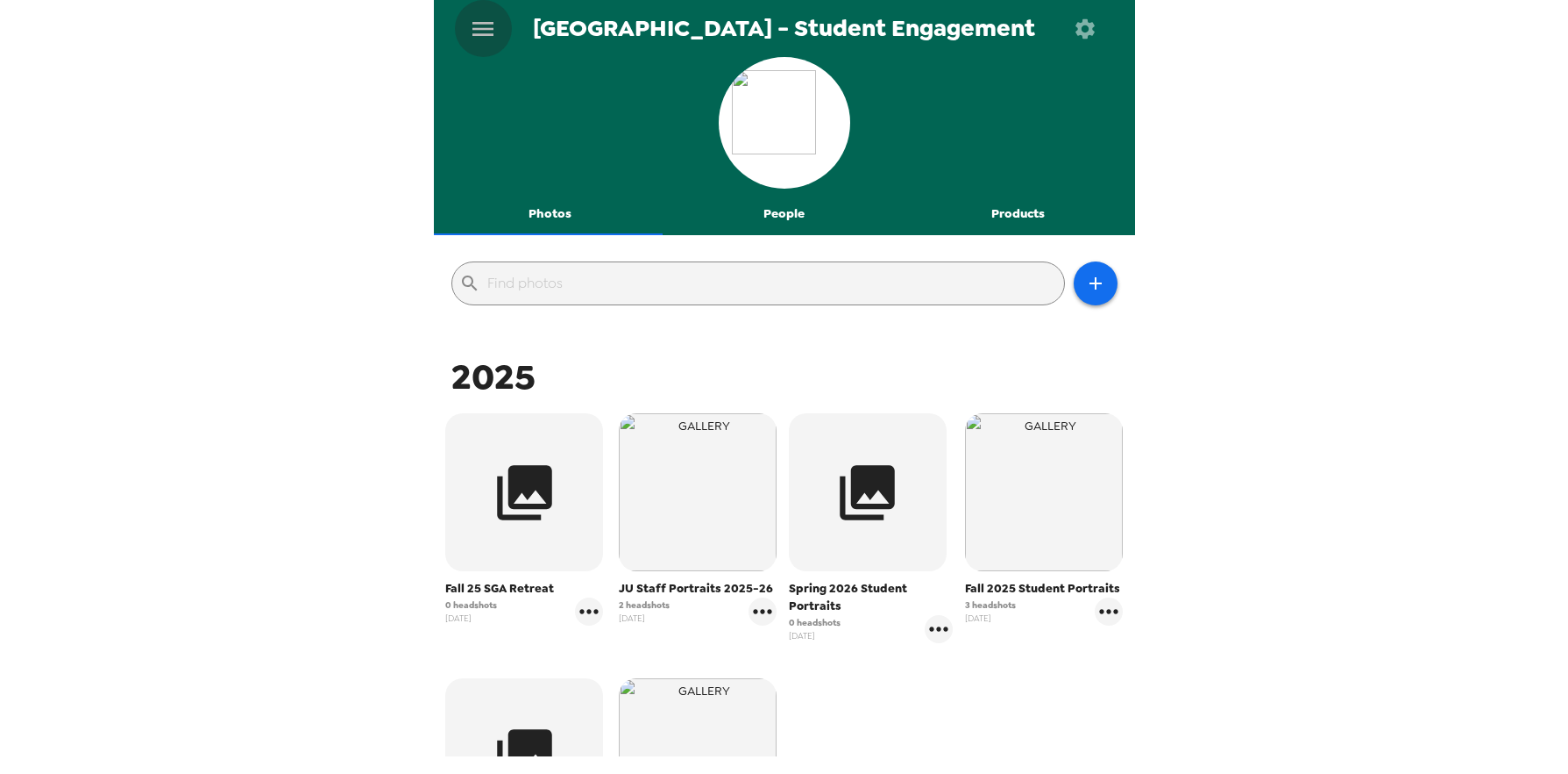
click at [467, 18] on button "menu" at bounding box center [483, 28] width 57 height 57
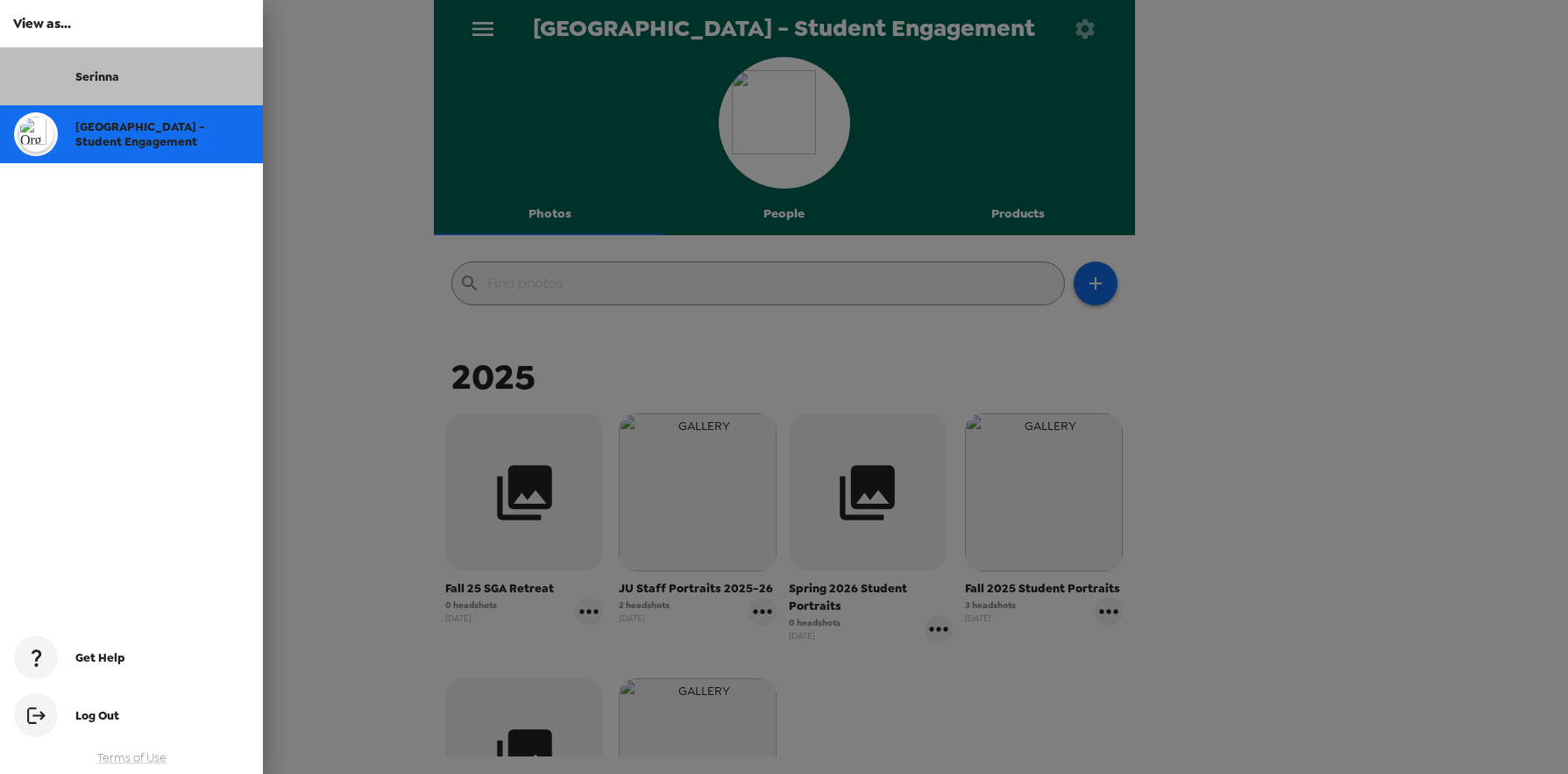
click at [93, 80] on span "Serinna" at bounding box center [97, 76] width 44 height 15
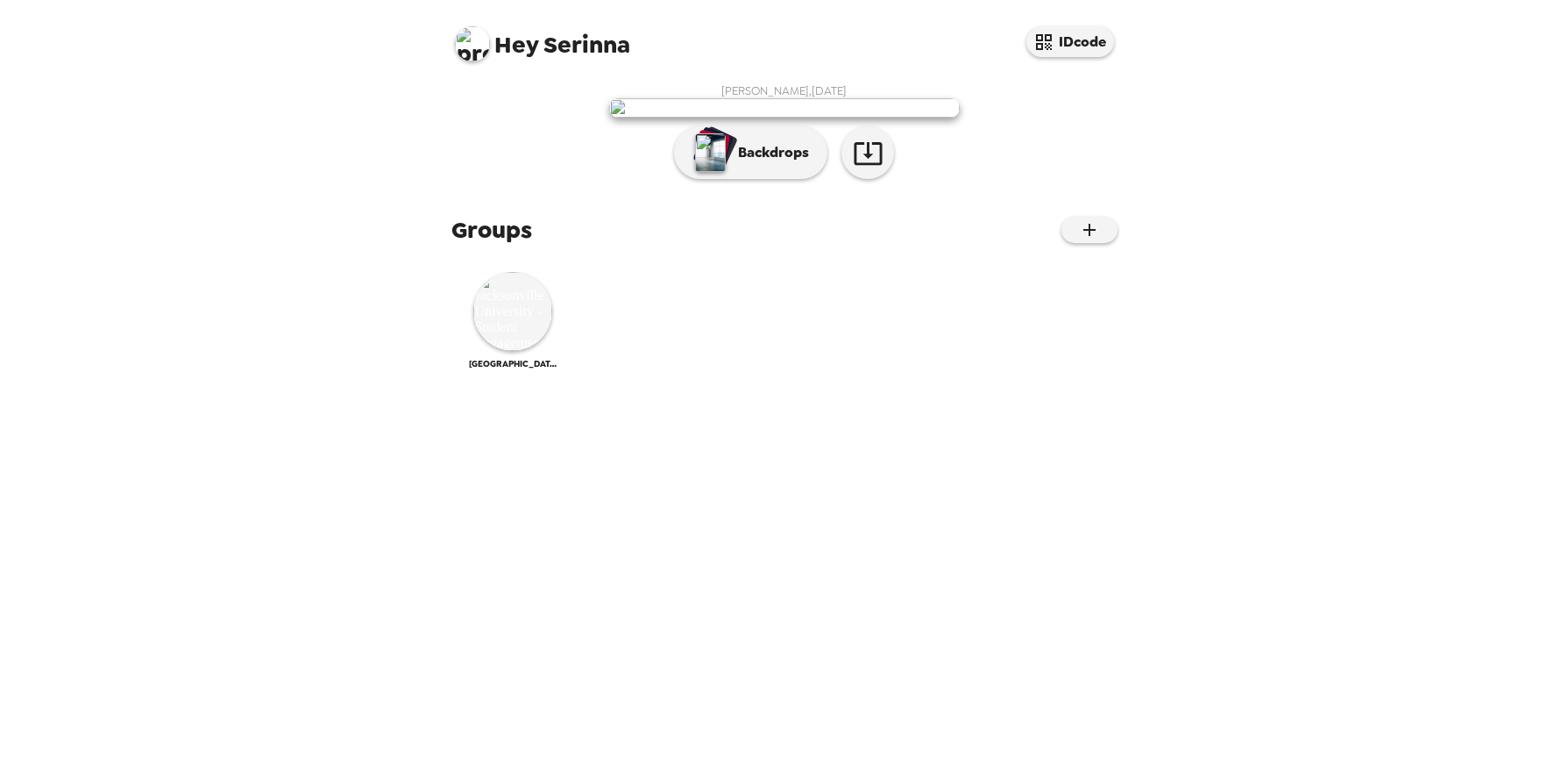
scroll to position [50, 0]
click at [715, 172] on img "button" at bounding box center [711, 152] width 31 height 38
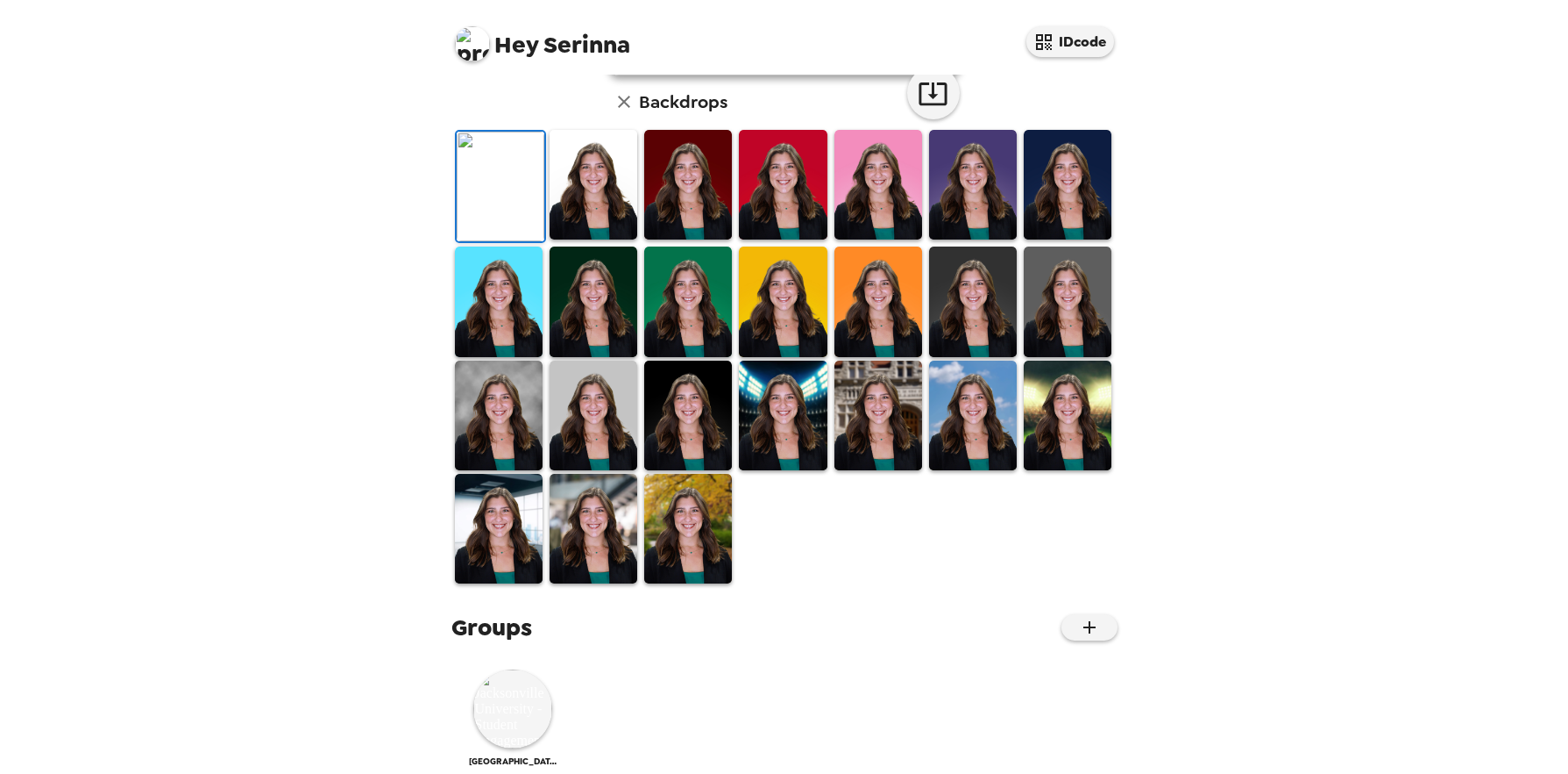
scroll to position [0, 0]
